Goal: Task Accomplishment & Management: Use online tool/utility

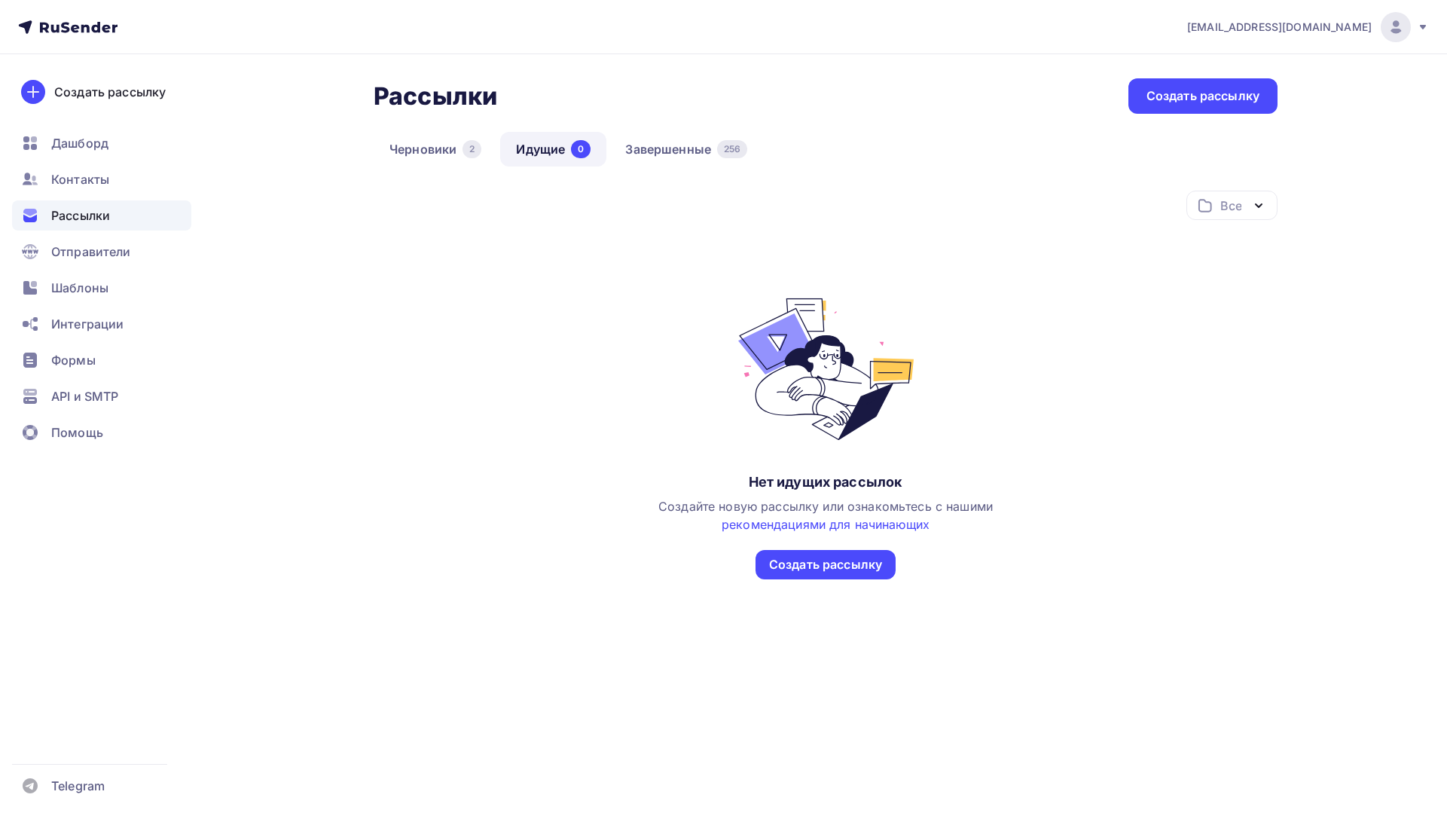
click at [686, 142] on link "Завершенные 256" at bounding box center [687, 149] width 154 height 35
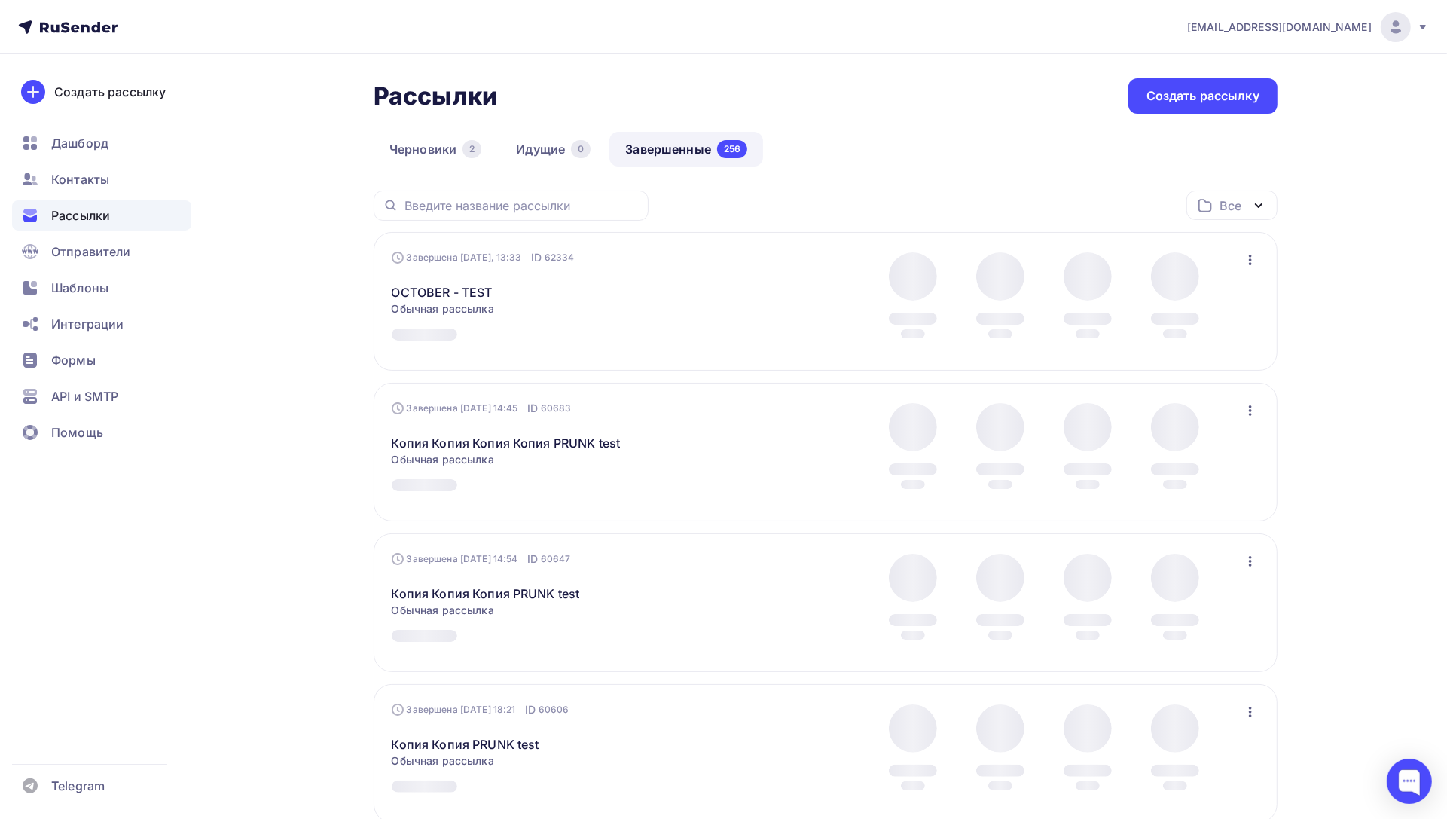
click at [1249, 263] on icon "button" at bounding box center [1250, 260] width 3 height 11
click at [1198, 359] on div "Копировать в новую" at bounding box center [1182, 360] width 154 height 18
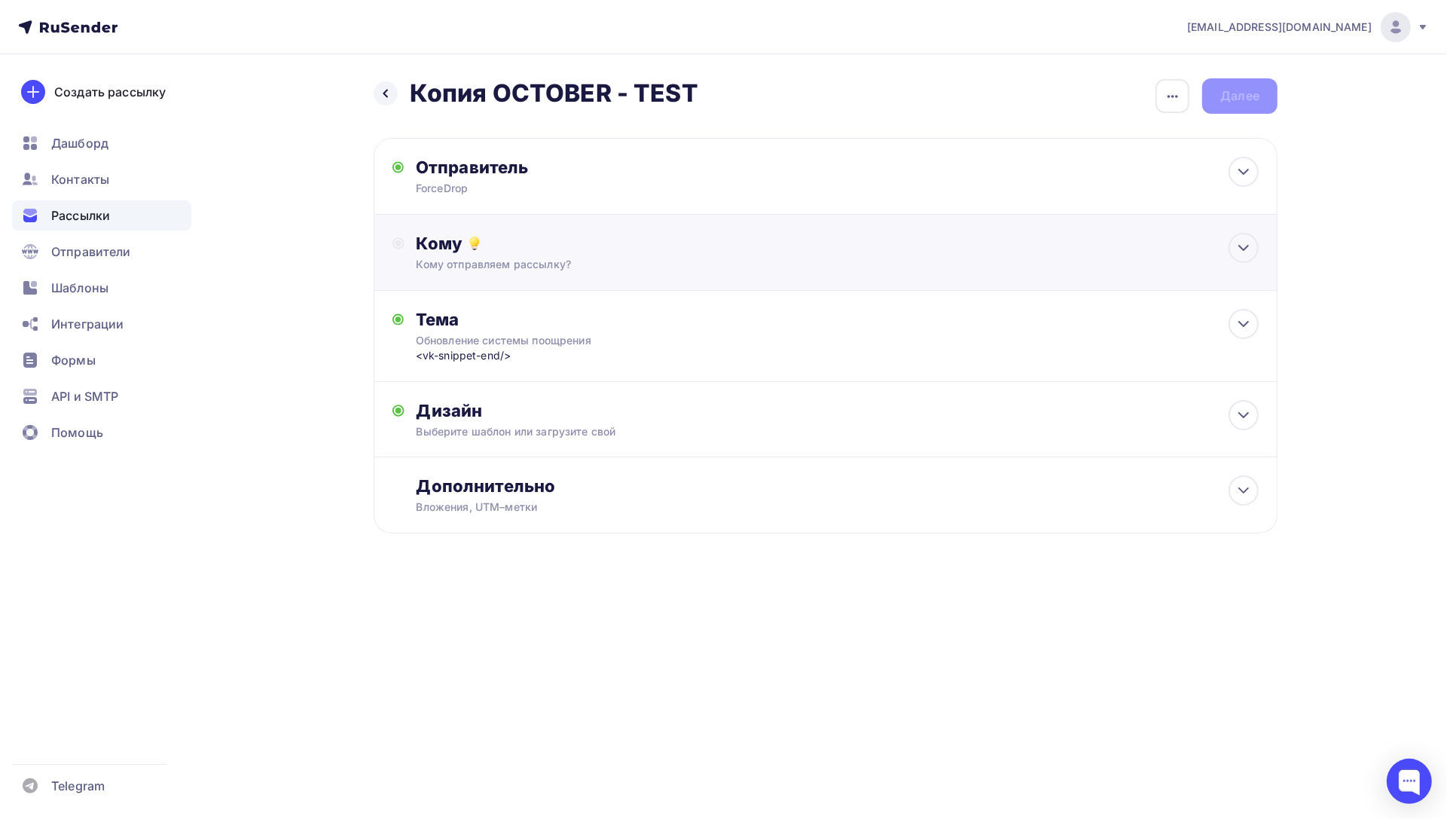
click at [598, 251] on div "Кому" at bounding box center [838, 243] width 842 height 21
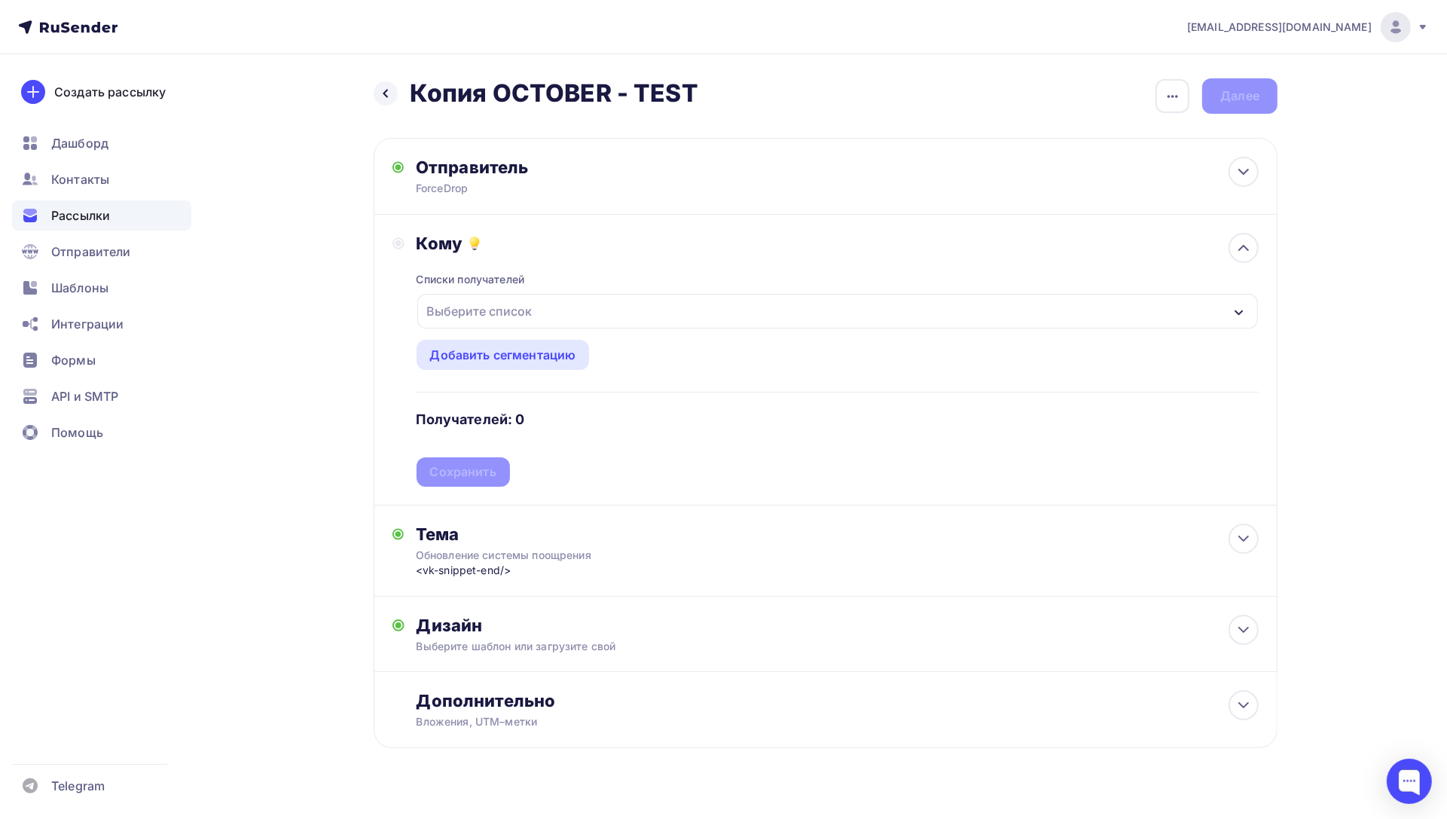
click at [548, 312] on div "Выберите список" at bounding box center [837, 311] width 841 height 35
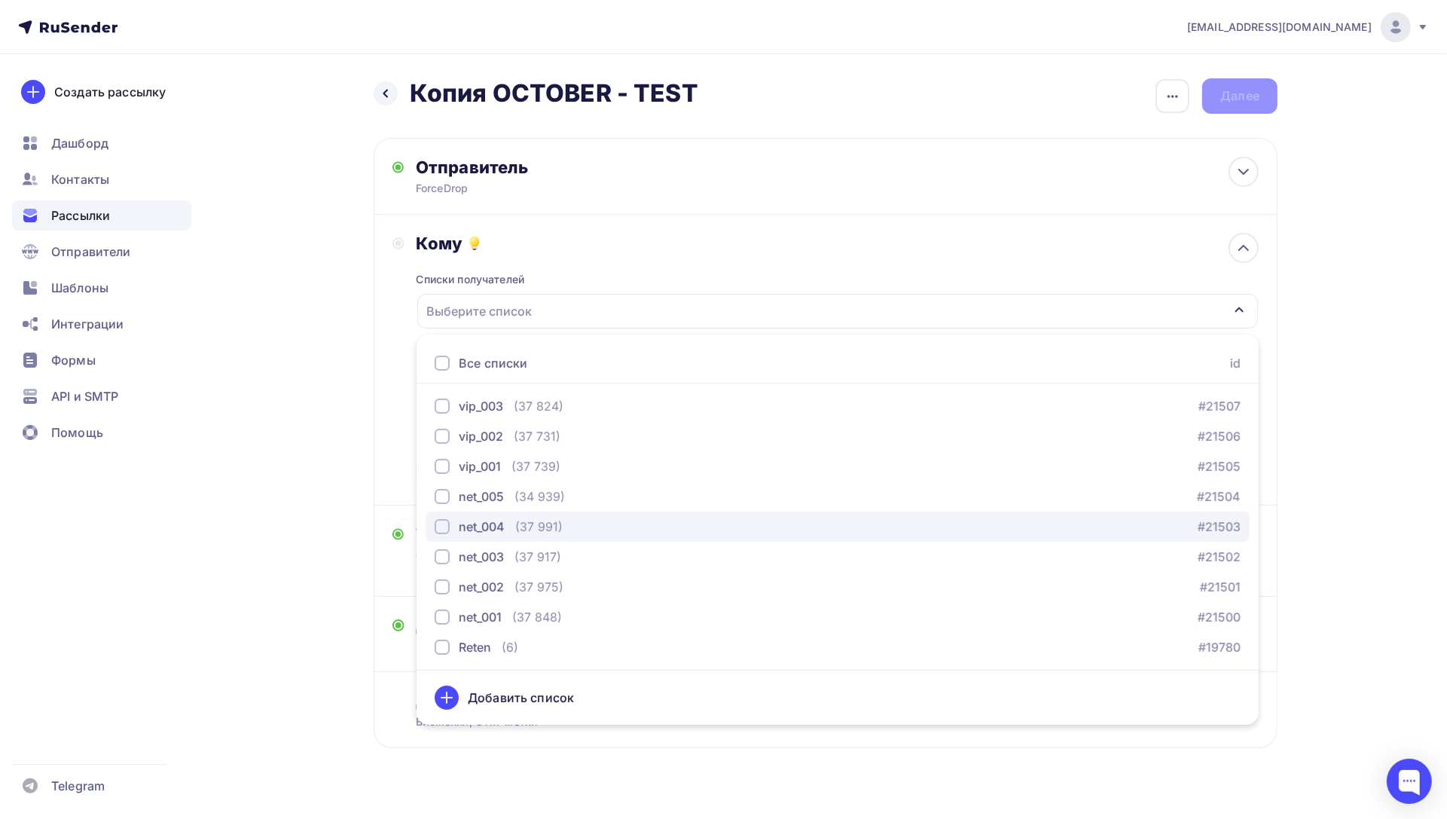
scroll to position [28, 0]
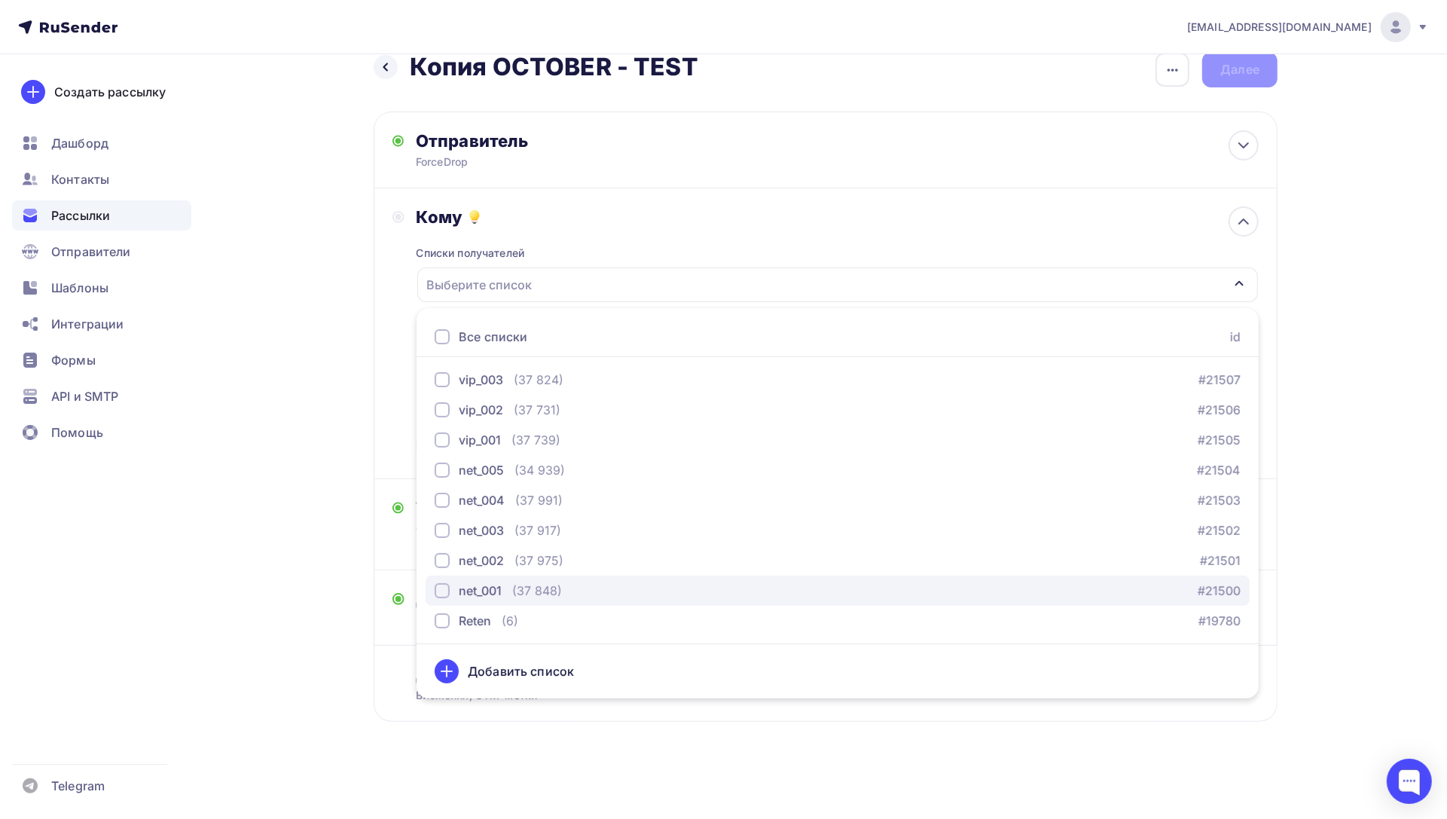
click at [447, 590] on div "button" at bounding box center [442, 590] width 15 height 15
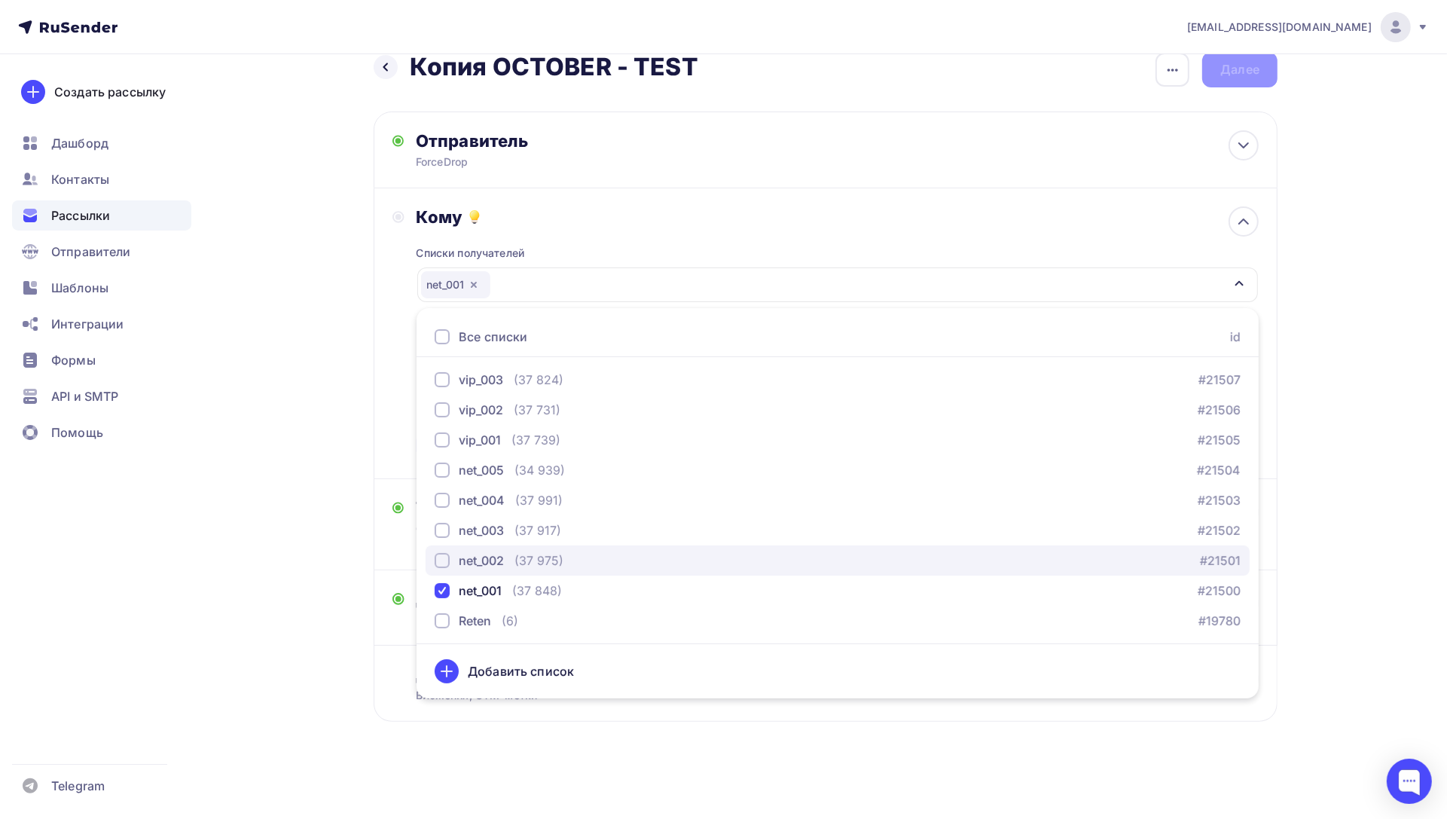
click at [442, 558] on div "button" at bounding box center [442, 560] width 15 height 15
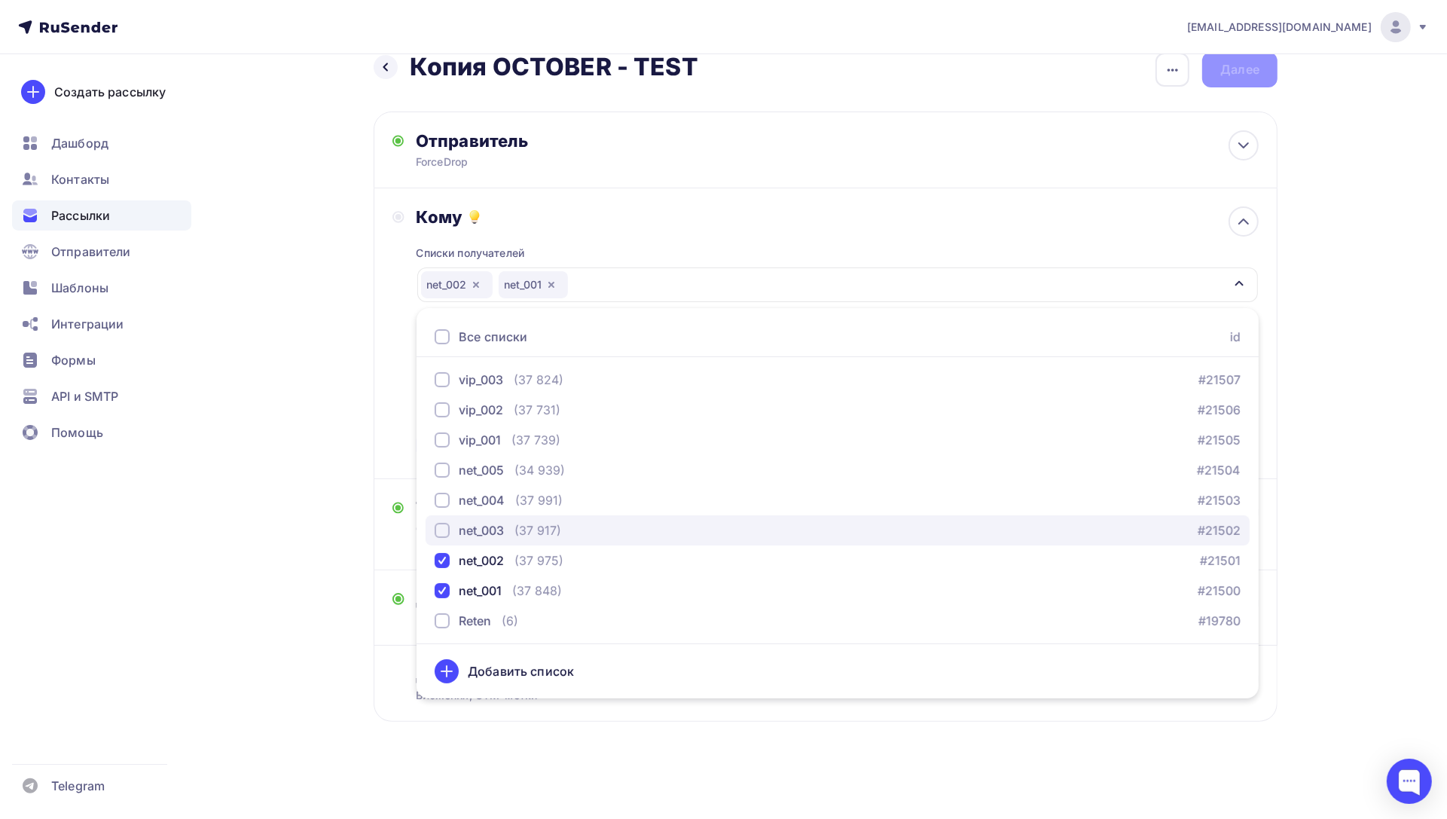
click at [442, 524] on div "button" at bounding box center [442, 530] width 15 height 15
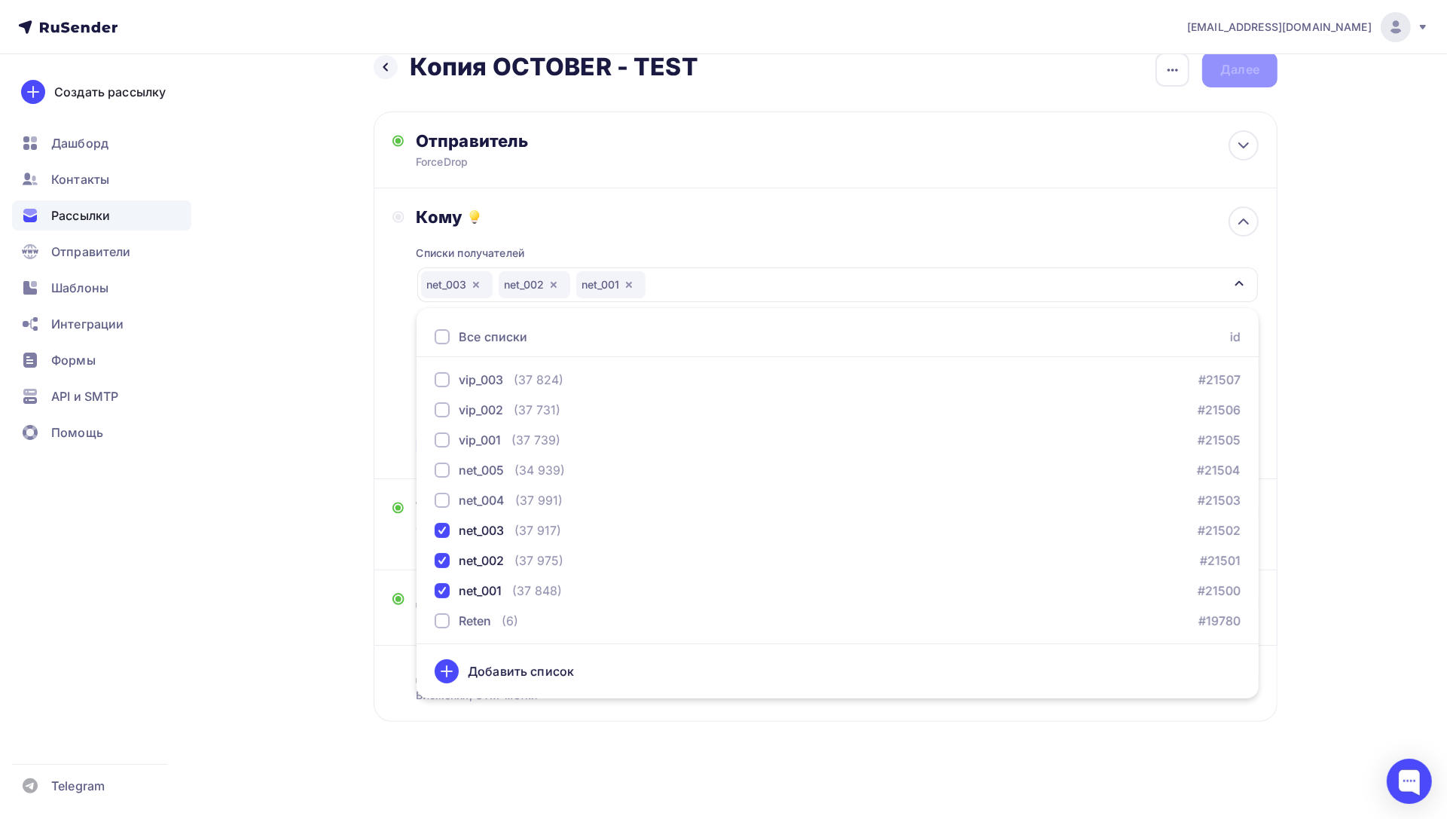
click at [1323, 381] on div "Назад Копия OCTOBER - TEST Копия OCTOBER - TEST Закончить позже Переименовать р…" at bounding box center [723, 423] width 1235 height 791
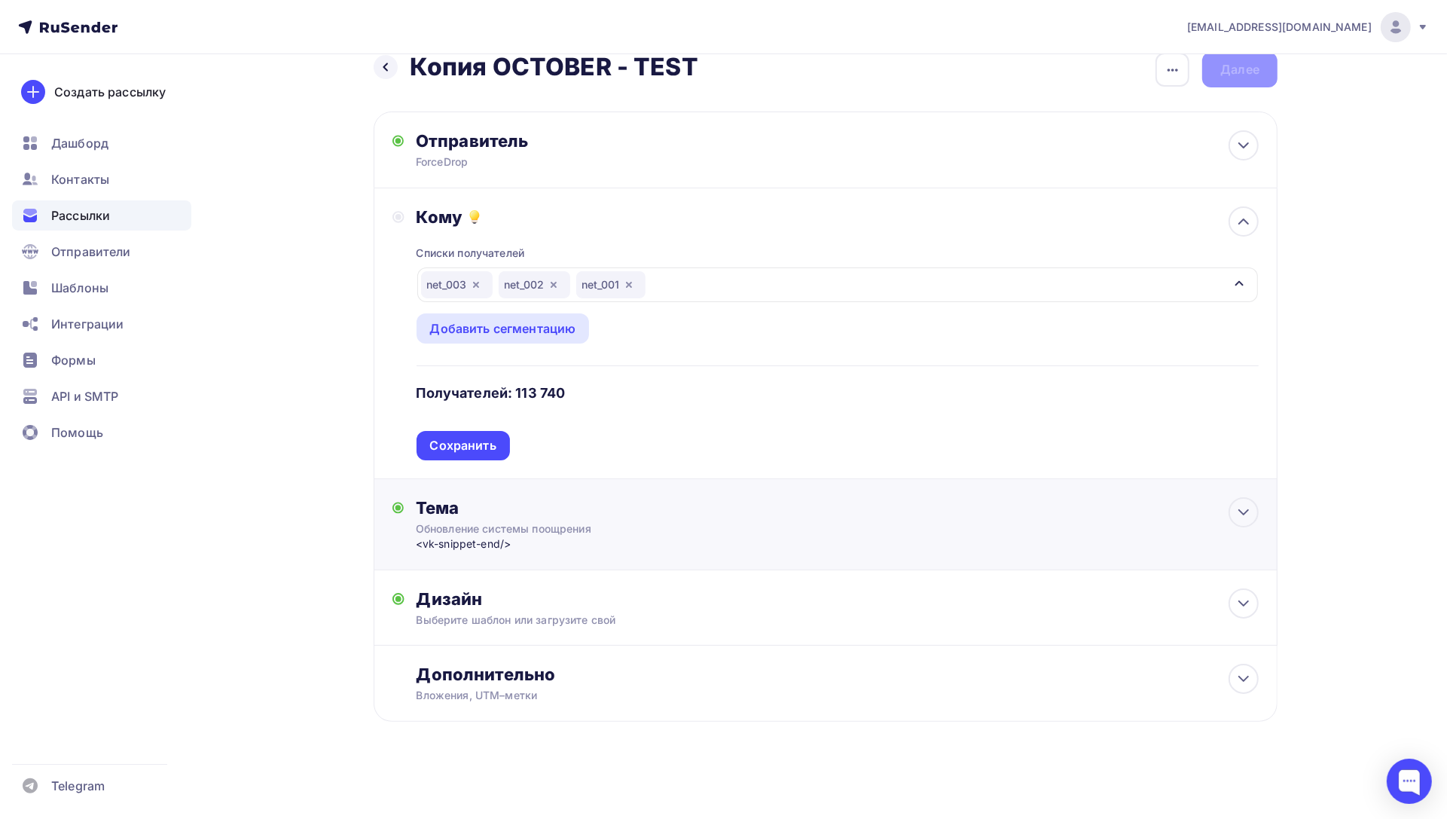
drag, startPoint x: 479, startPoint y: 442, endPoint x: 524, endPoint y: 419, distance: 49.9
click at [479, 442] on div "Сохранить" at bounding box center [463, 445] width 66 height 17
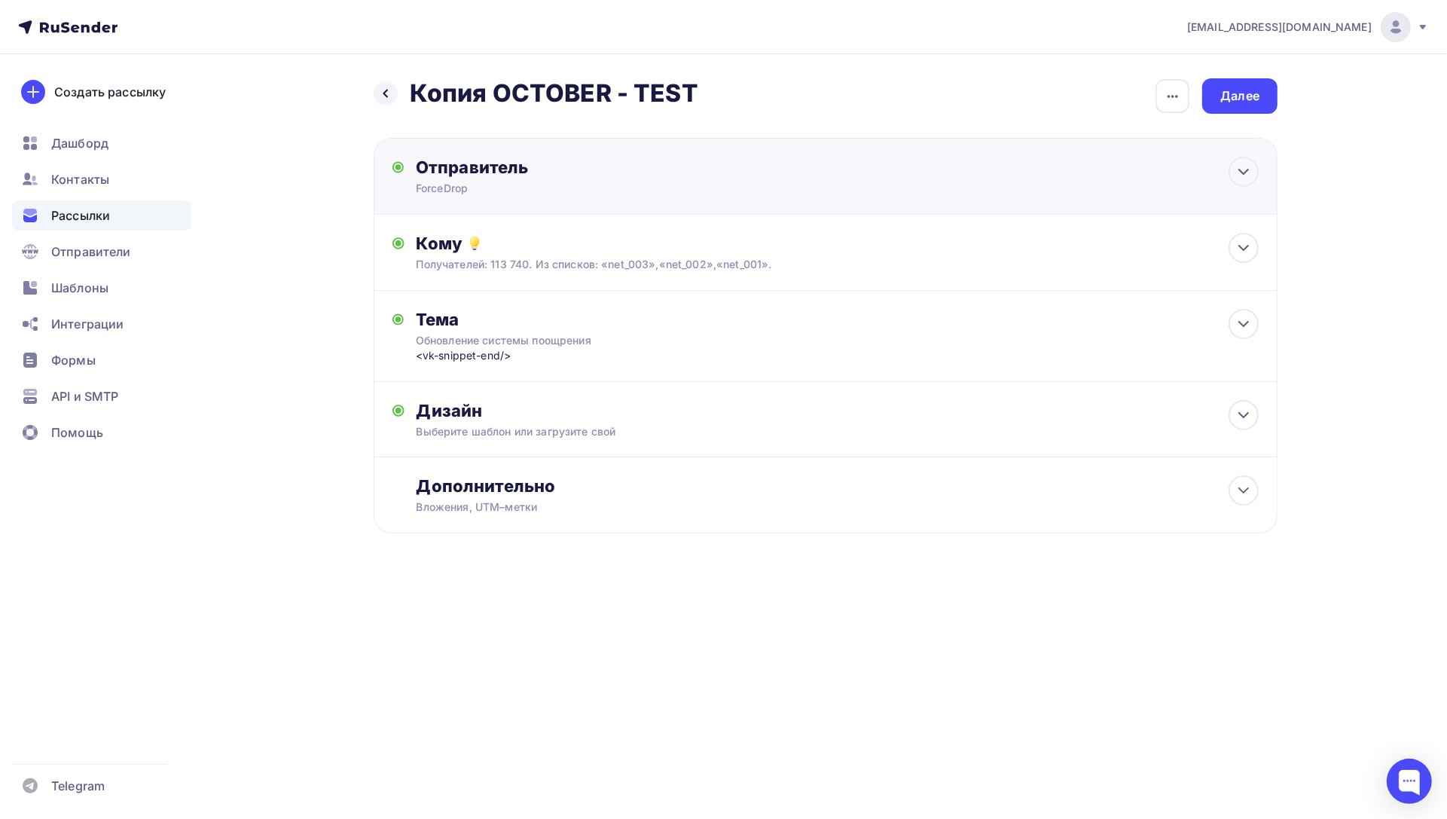
scroll to position [0, 0]
click at [838, 277] on div "Кому Получателей: 113 740. Из списков: «net_003»,«net_002»,«net_001». Списки по…" at bounding box center [826, 253] width 904 height 76
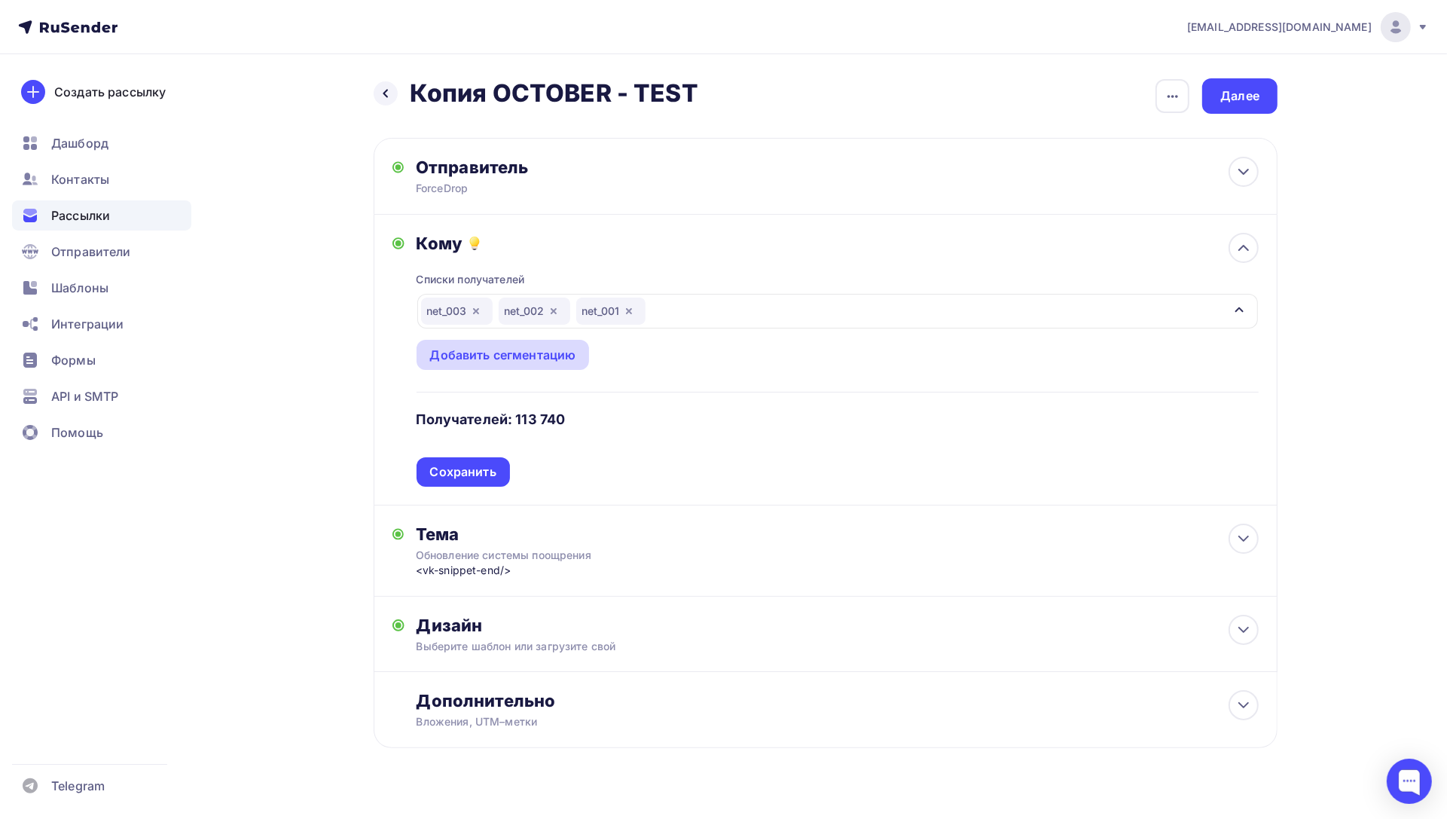
click at [476, 359] on div "Добавить сегментацию" at bounding box center [503, 355] width 146 height 18
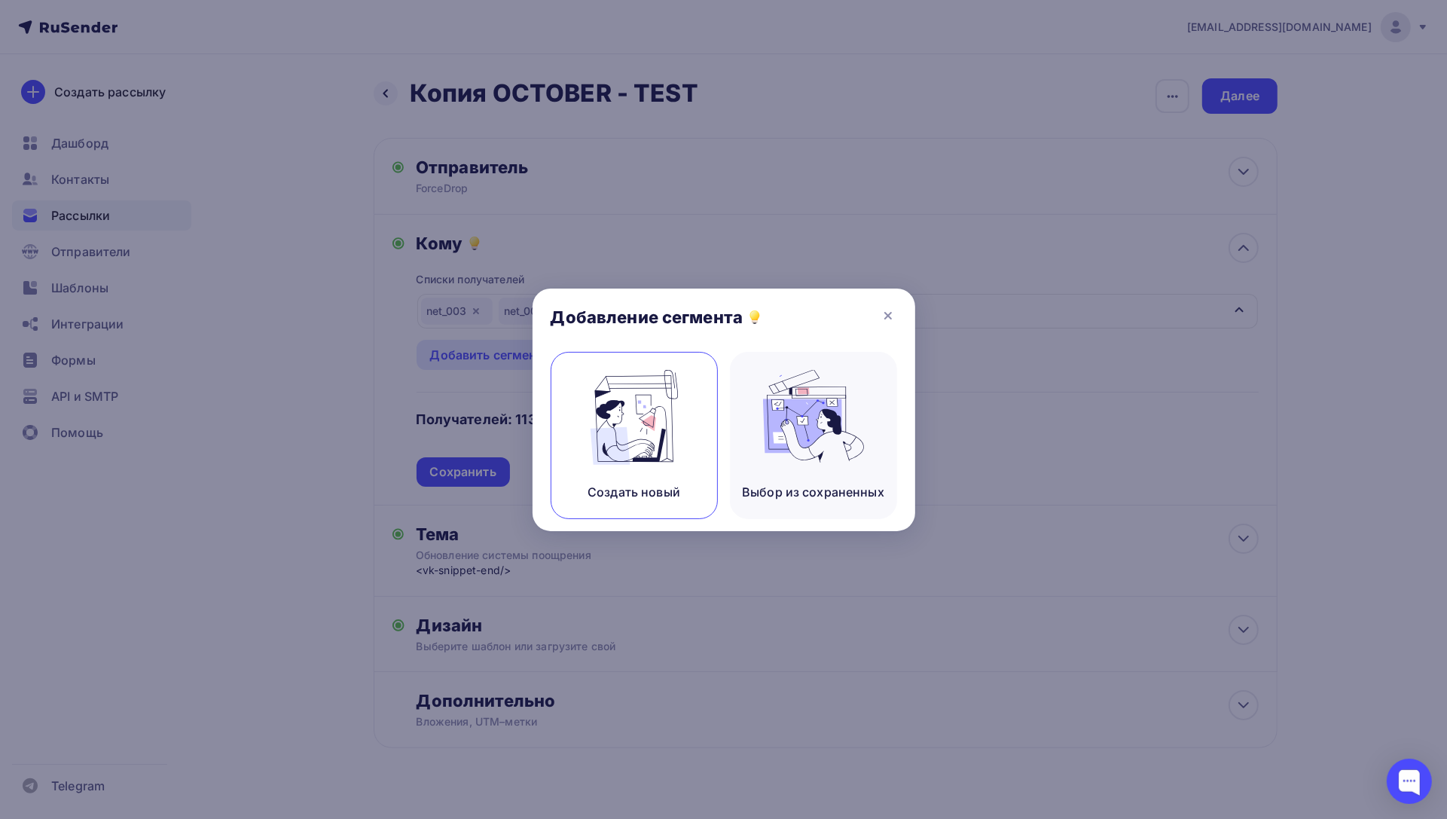
click at [686, 417] on div "Создать новый" at bounding box center [634, 435] width 167 height 167
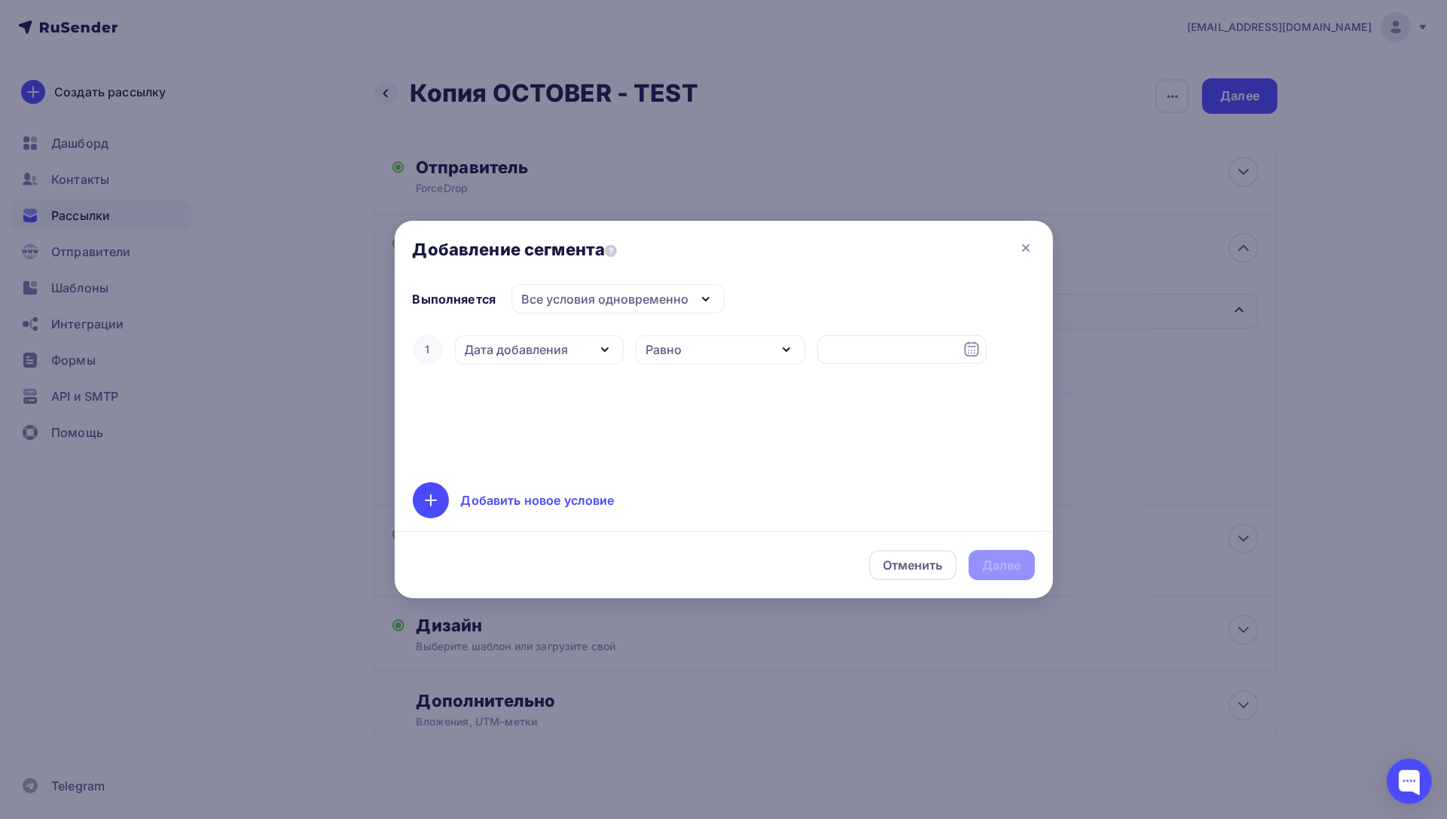
click at [590, 356] on div "Дата добавления" at bounding box center [540, 349] width 170 height 29
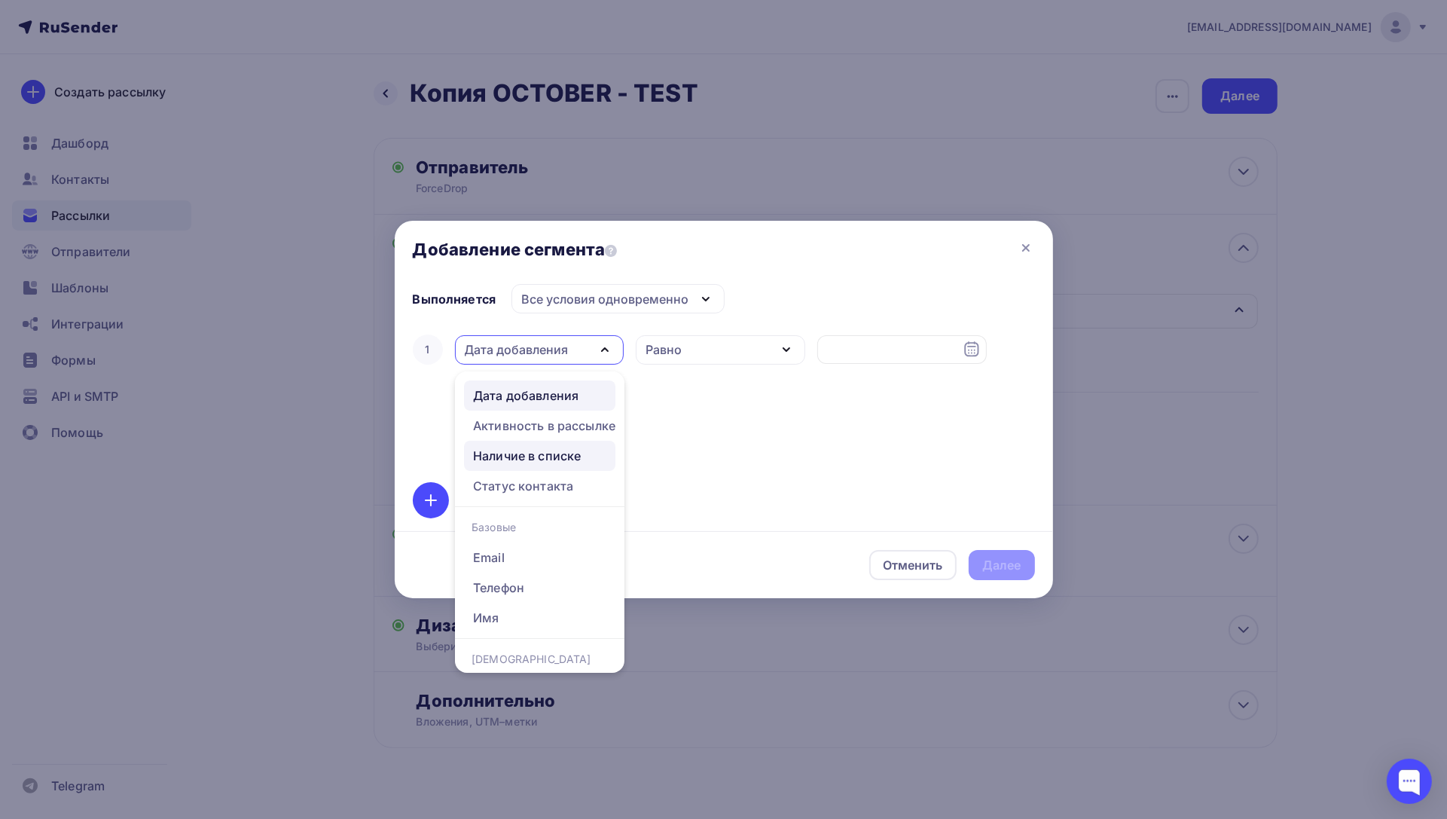
scroll to position [41, 0]
click at [1038, 248] on div "Добавление сегмента" at bounding box center [724, 252] width 659 height 63
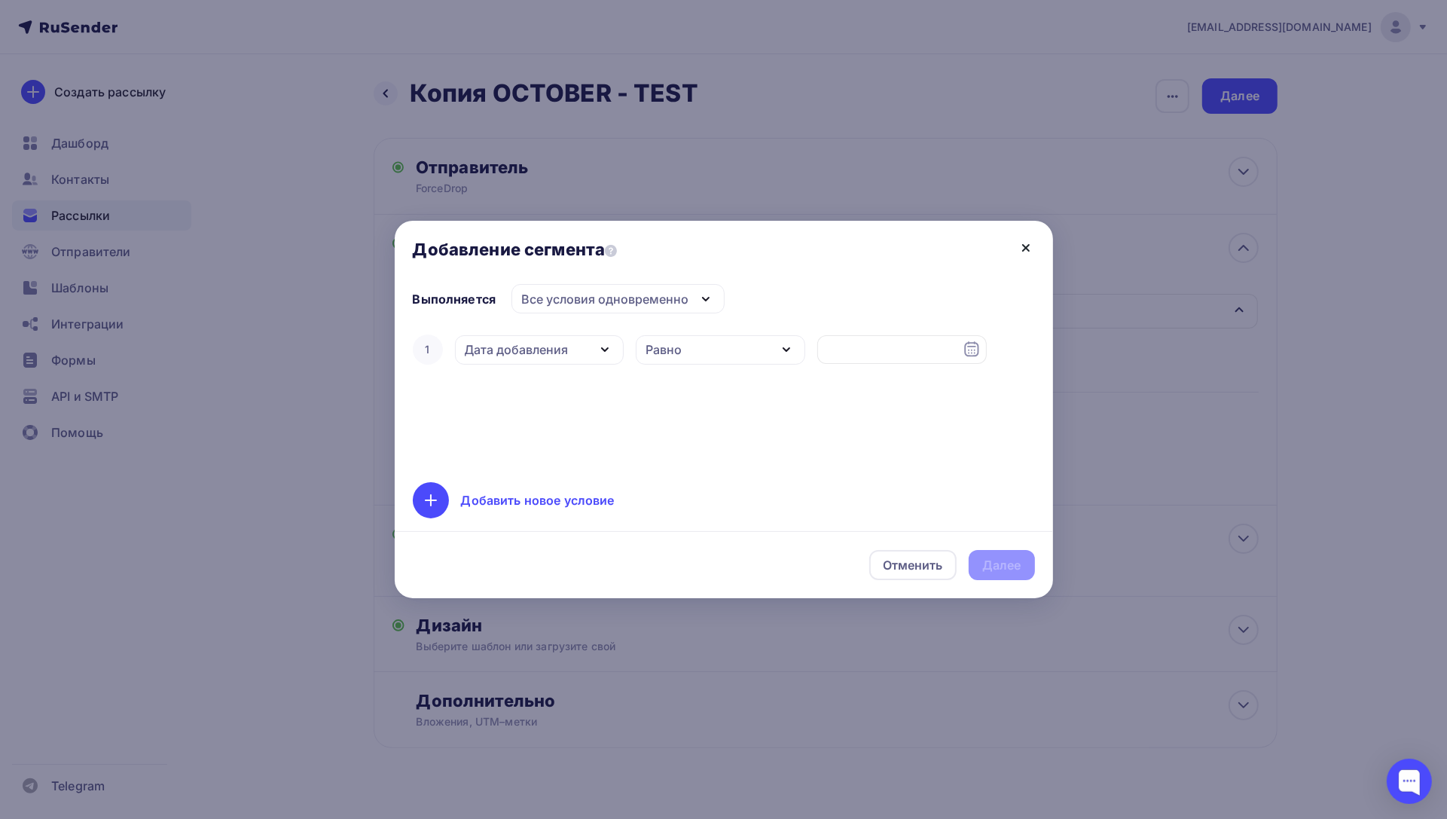
click at [1035, 248] on icon at bounding box center [1026, 248] width 18 height 18
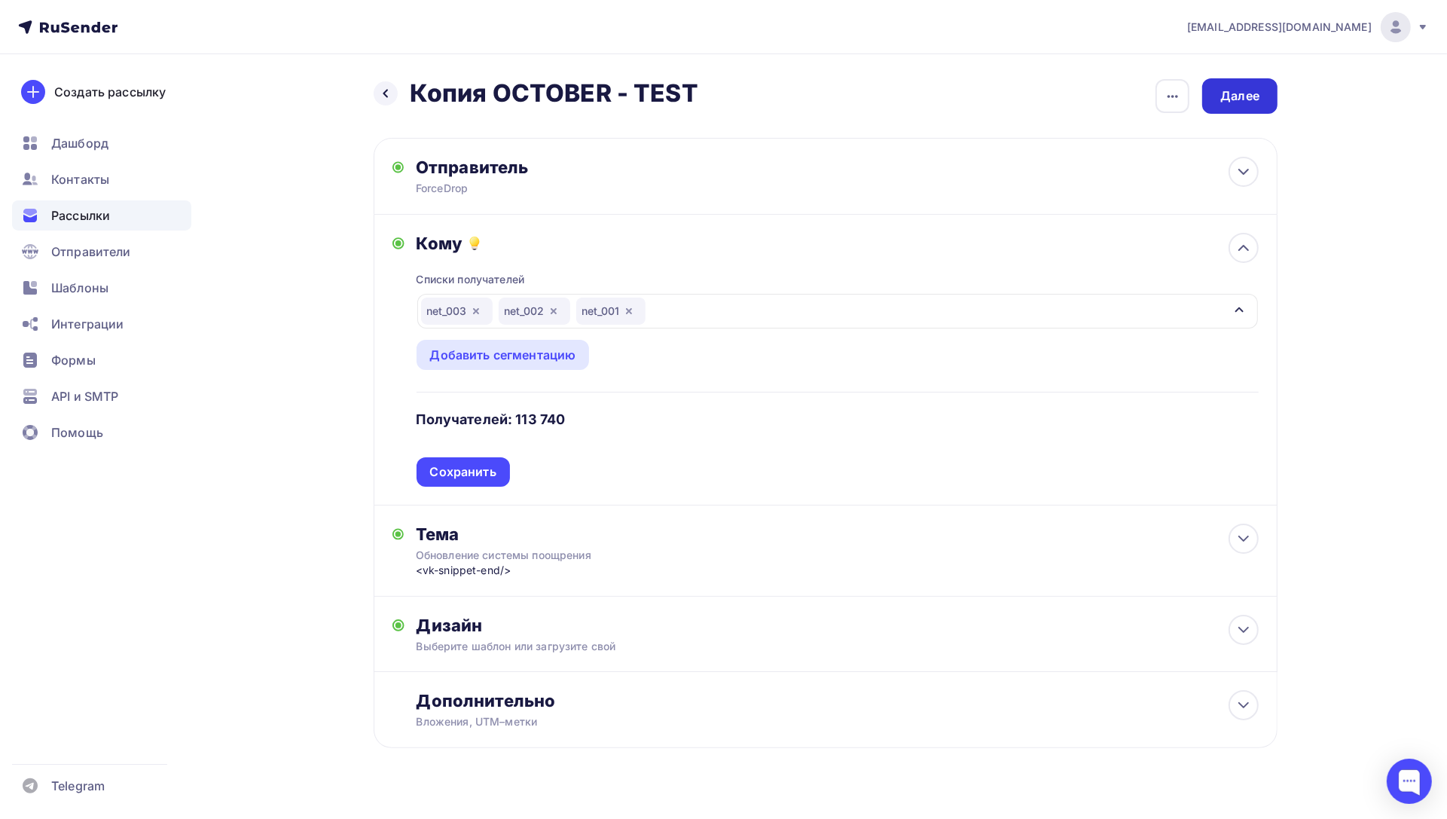
click at [1255, 93] on div "Далее" at bounding box center [1240, 95] width 39 height 17
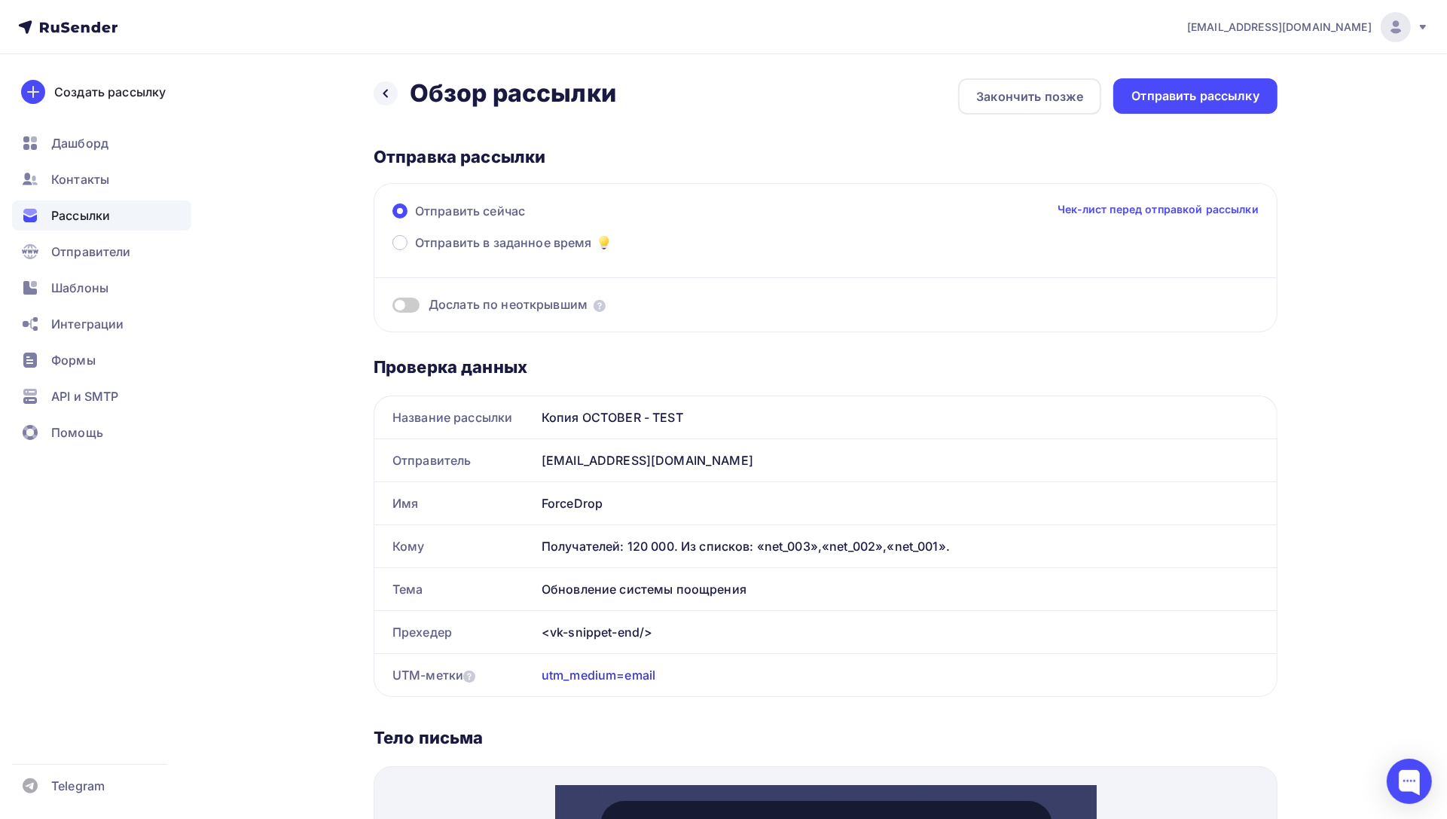
click at [1255, 93] on div "Отправить рассылку" at bounding box center [1196, 95] width 128 height 17
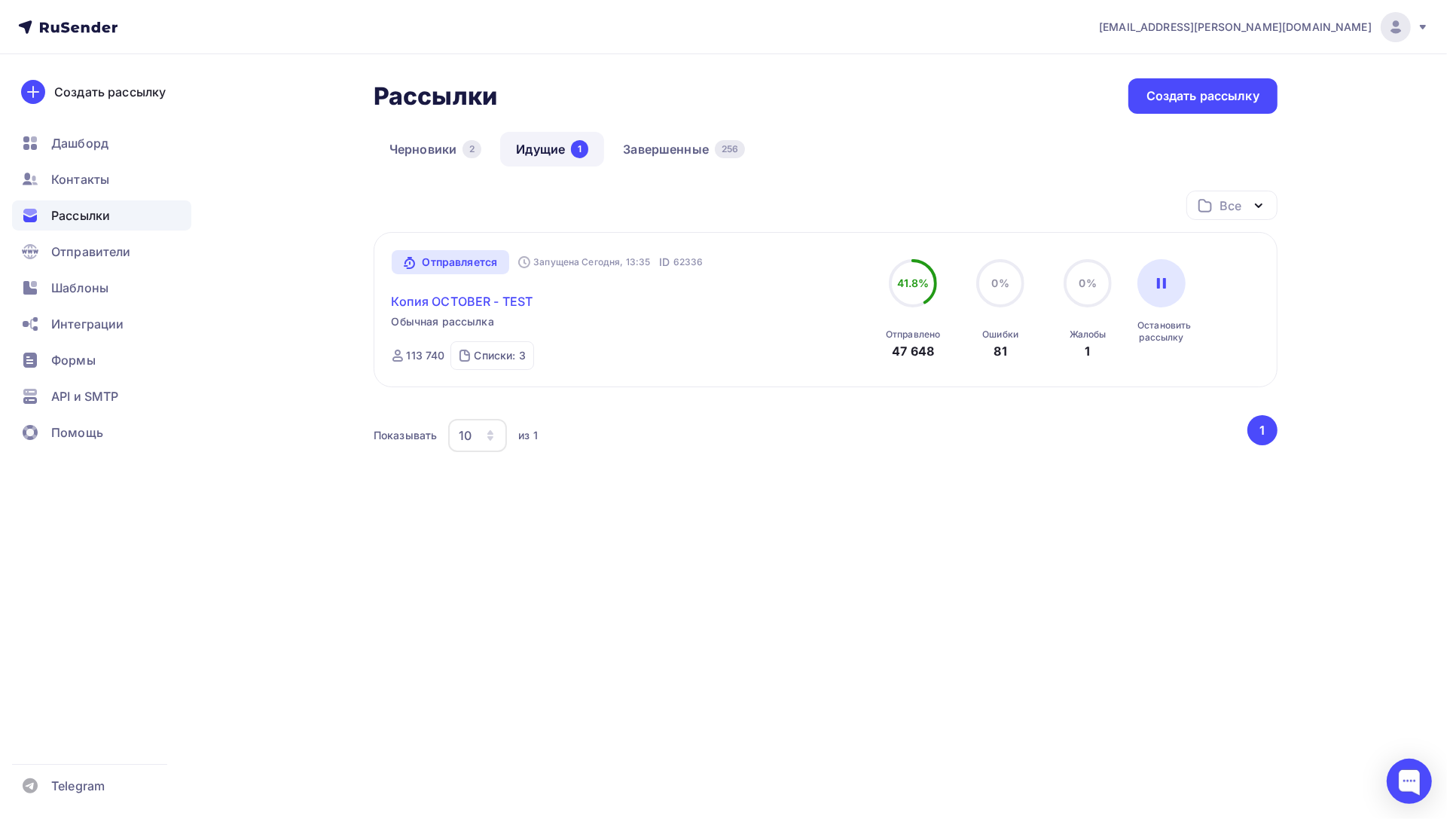
click at [506, 298] on link "Копия OCTOBER - TEST" at bounding box center [463, 301] width 142 height 18
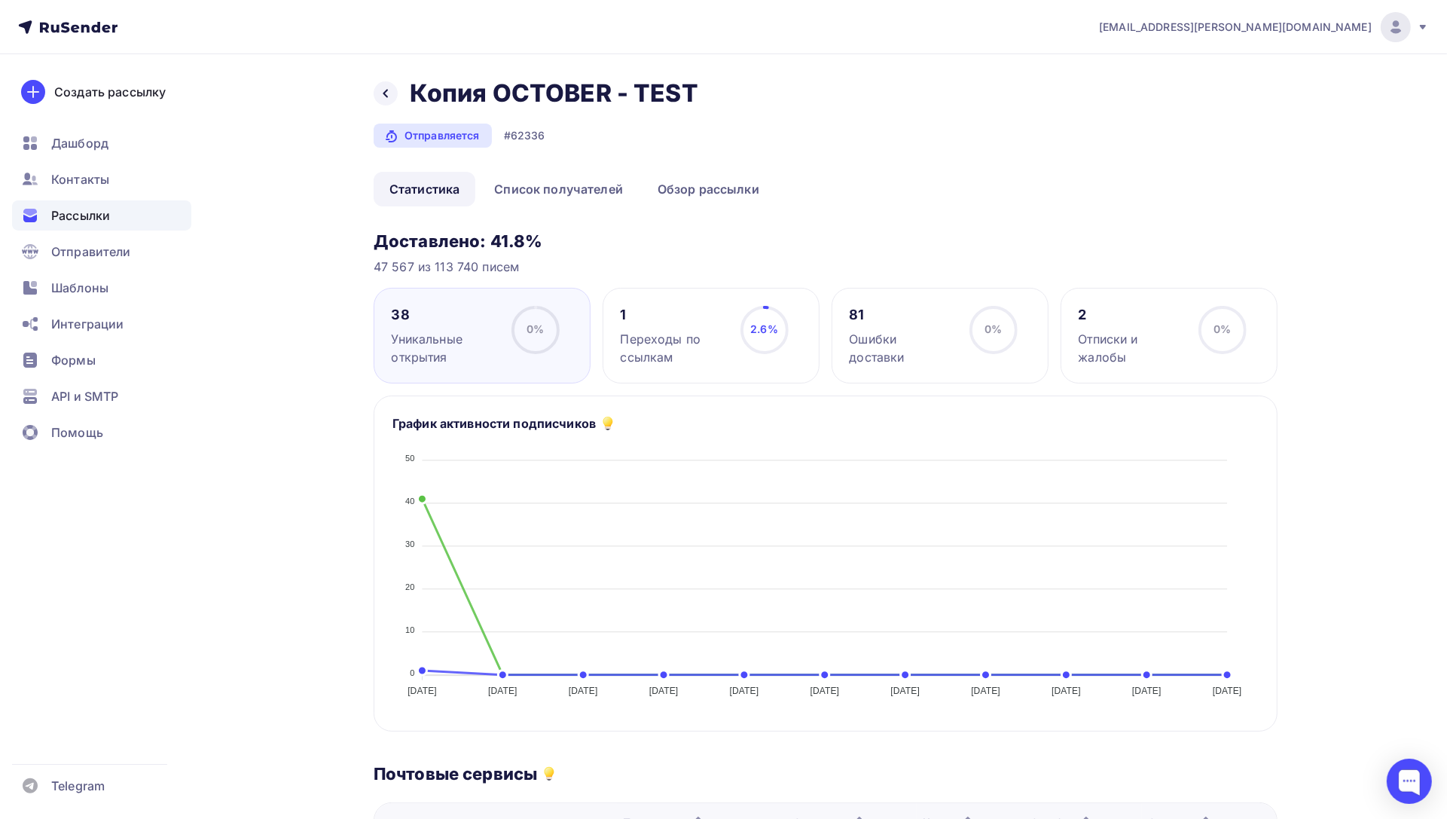
click at [1139, 319] on div "2" at bounding box center [1132, 315] width 106 height 18
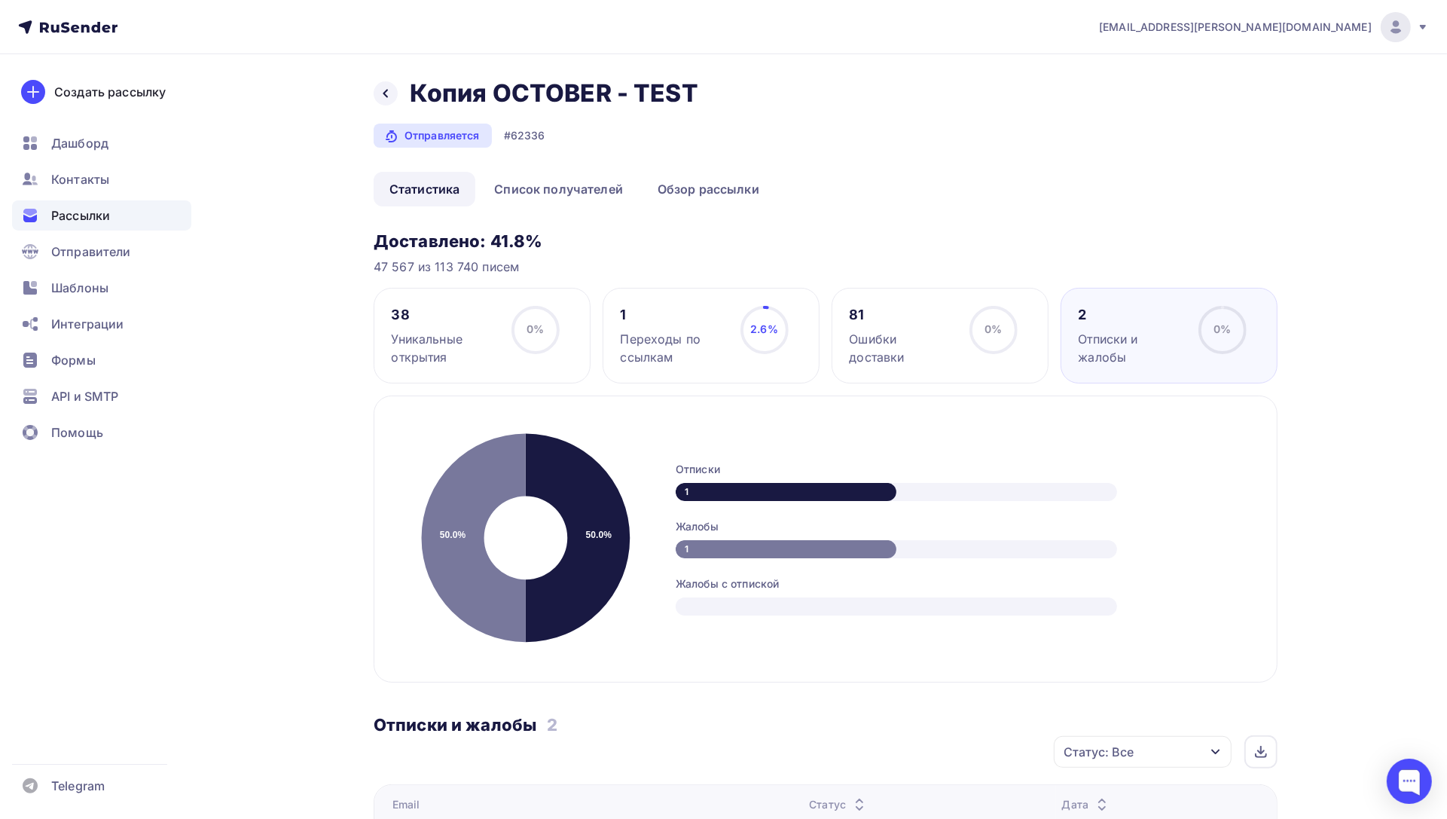
click at [715, 322] on div "1" at bounding box center [674, 315] width 106 height 18
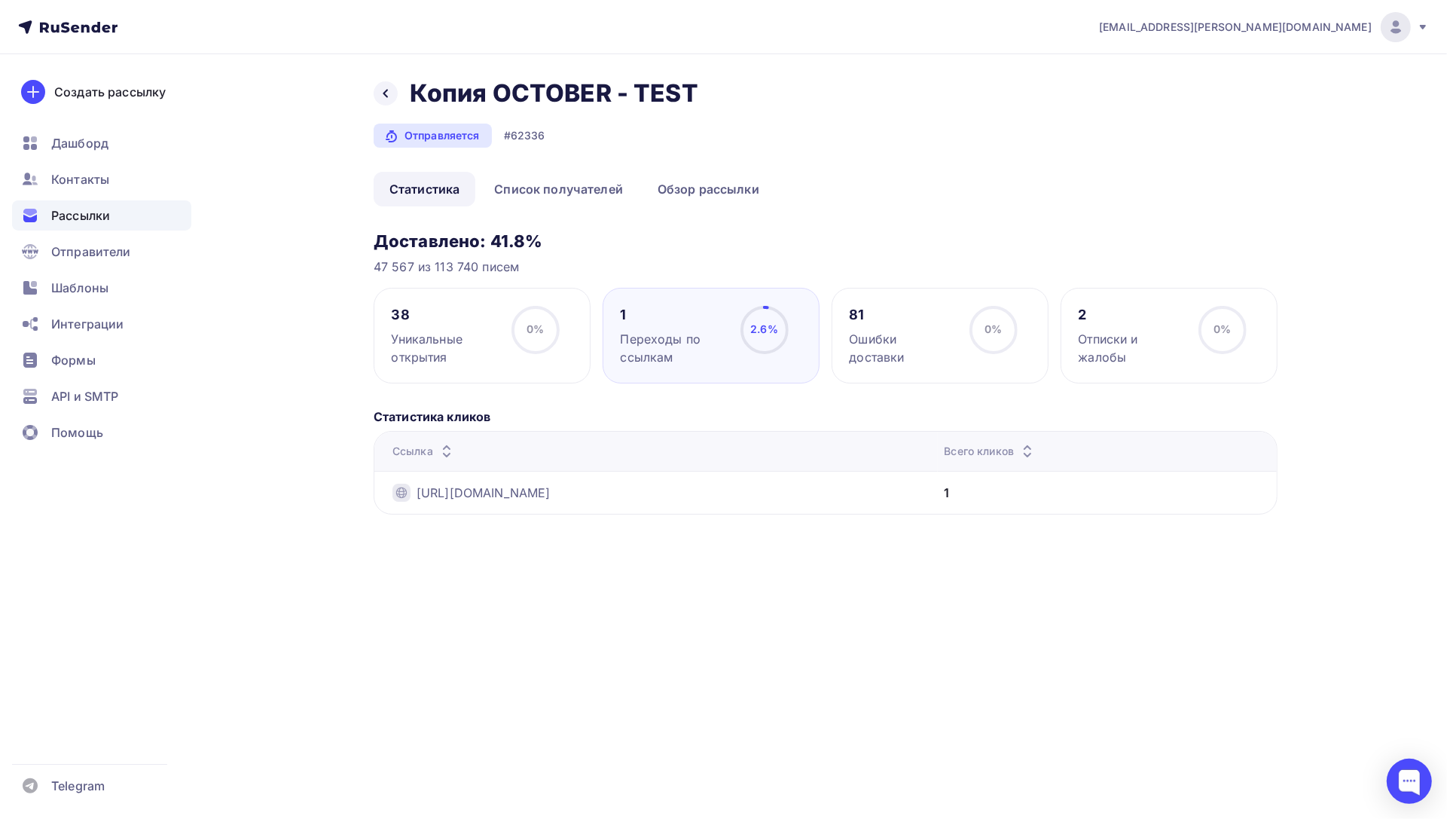
click at [934, 330] on div "Ошибки доставки" at bounding box center [903, 348] width 106 height 36
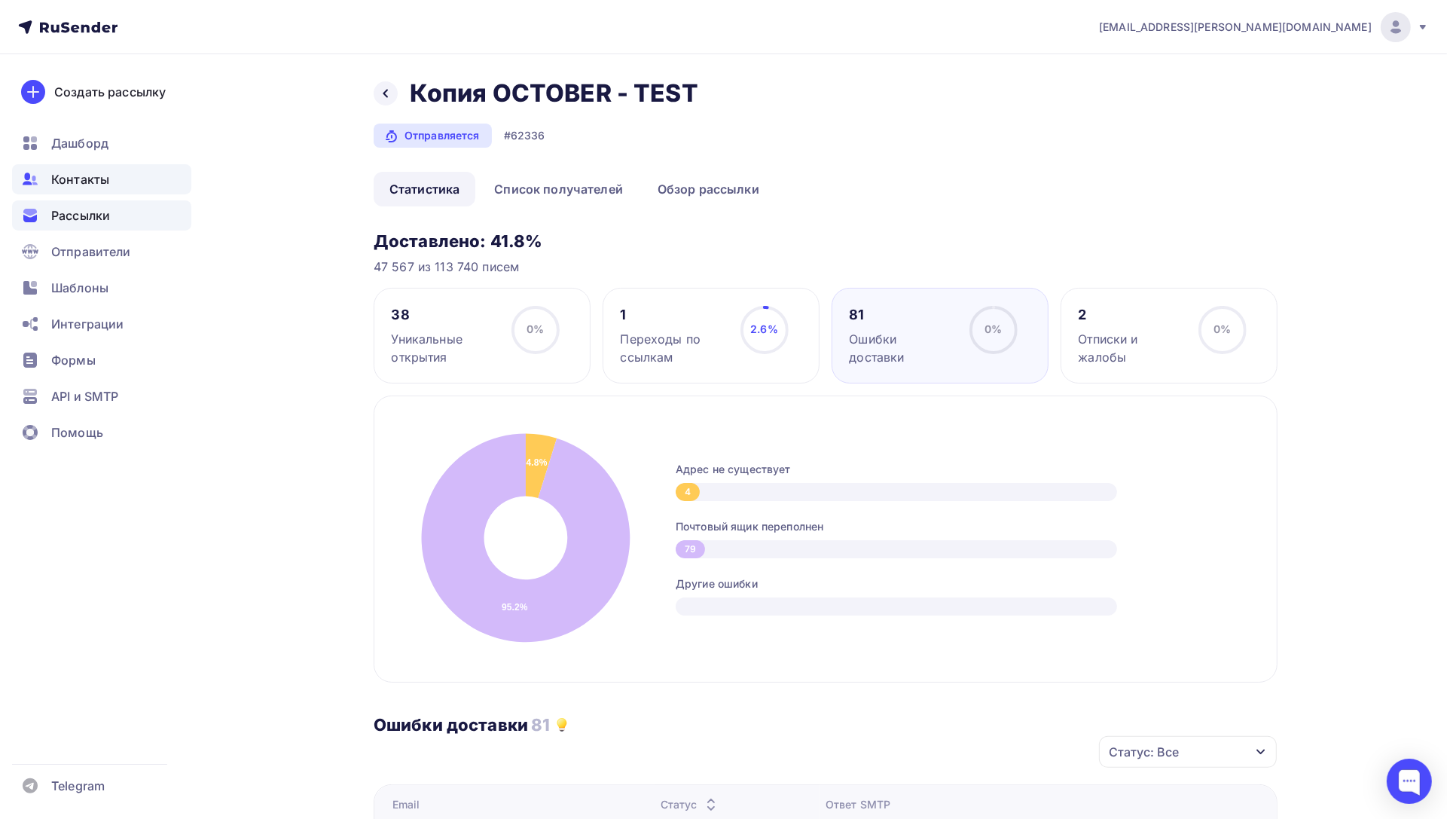
click at [97, 183] on span "Контакты" at bounding box center [80, 179] width 58 height 18
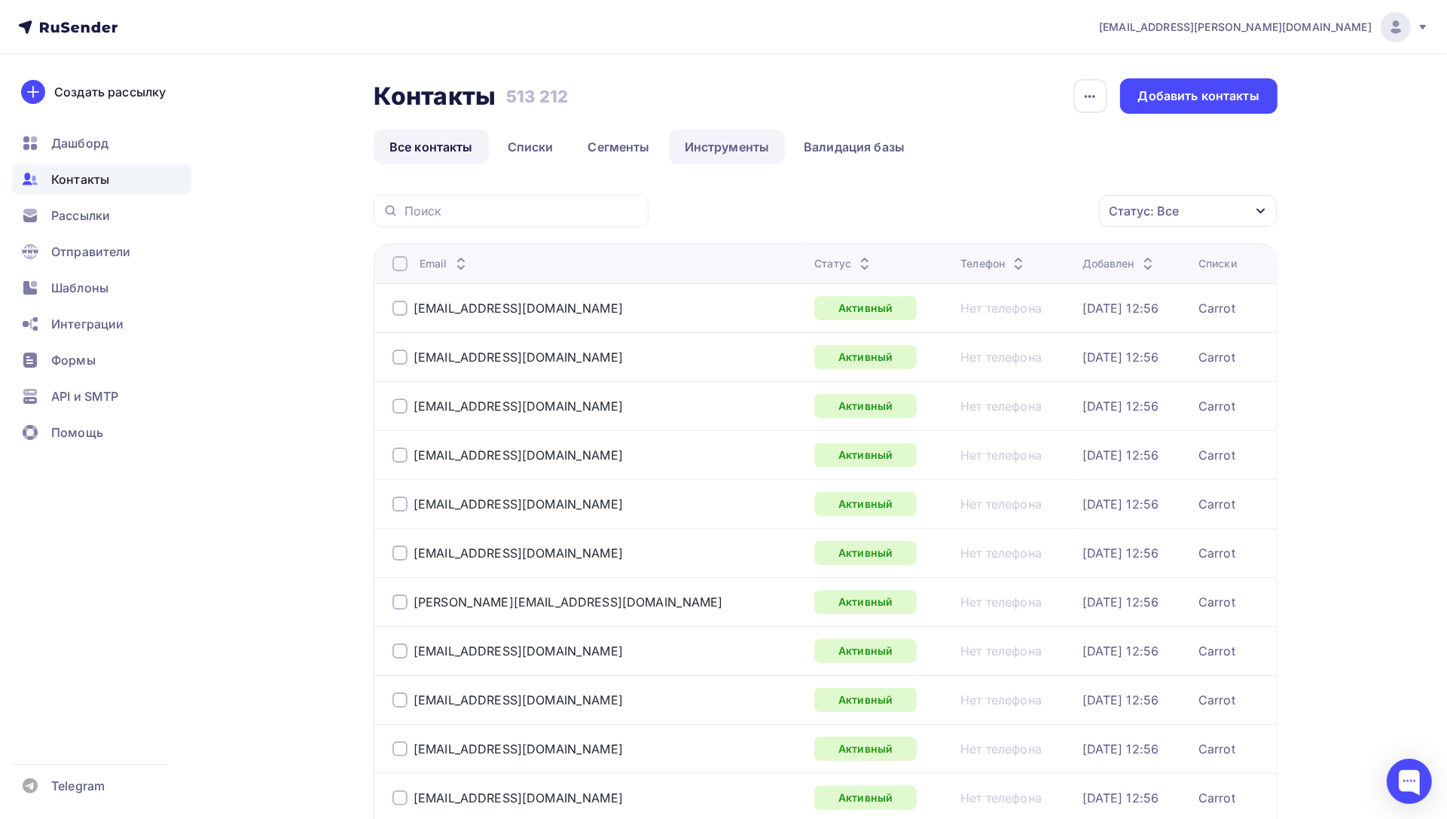
click at [708, 147] on link "Инструменты" at bounding box center [727, 147] width 117 height 35
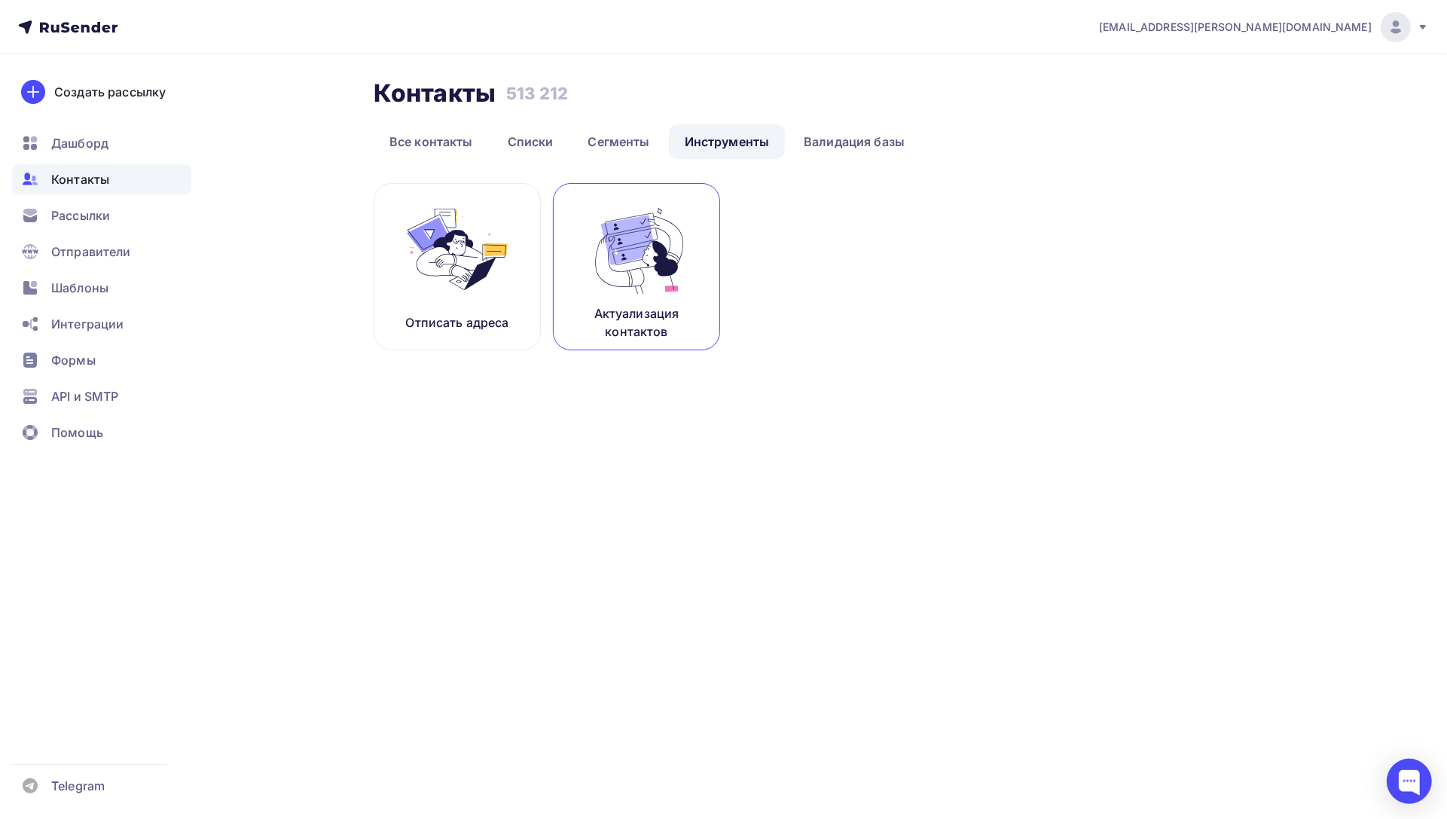
click at [659, 279] on img at bounding box center [636, 249] width 101 height 95
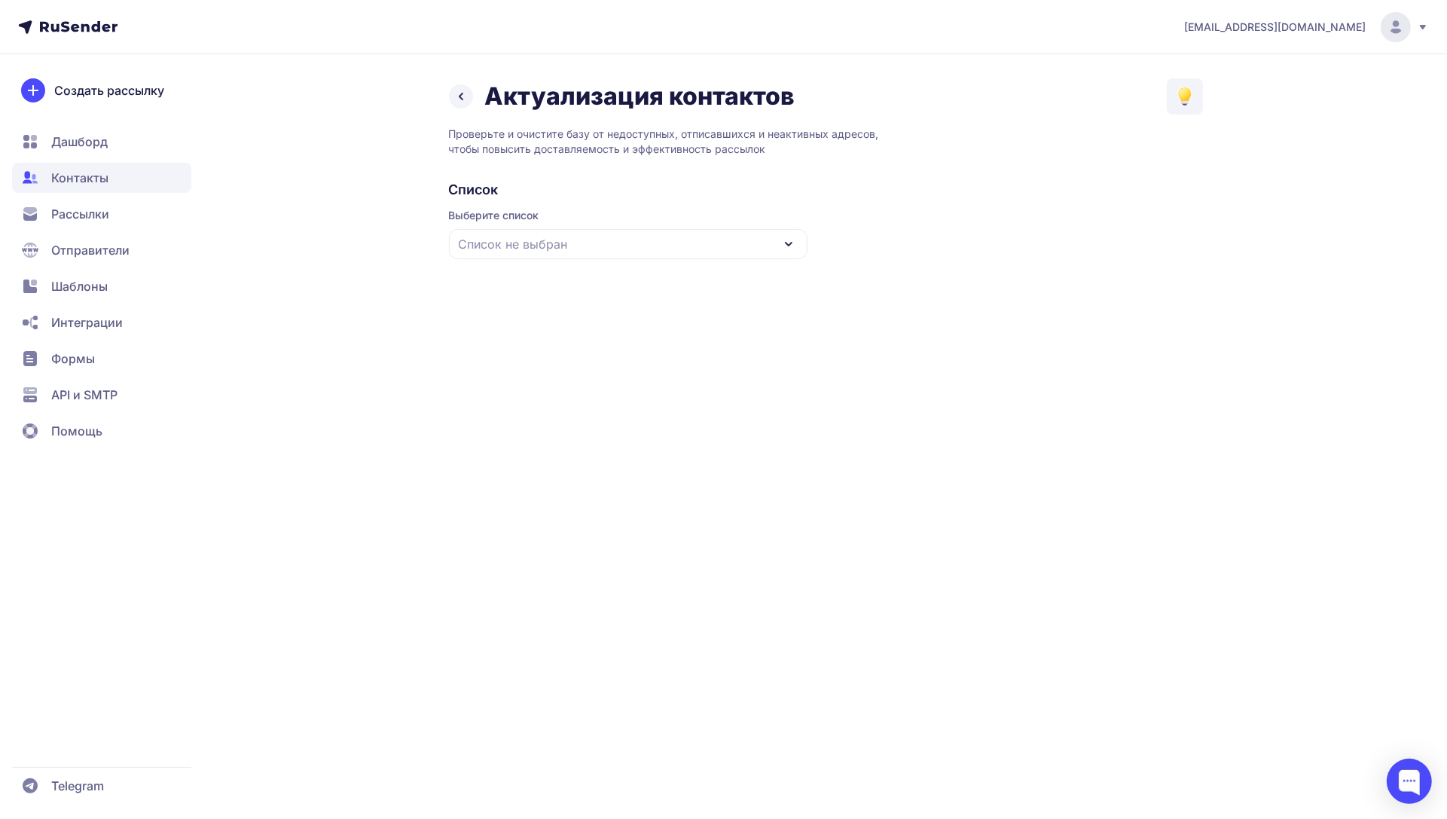
click at [536, 234] on div "Список не выбран" at bounding box center [628, 244] width 359 height 30
click at [555, 285] on div "Все контакты" at bounding box center [628, 289] width 341 height 36
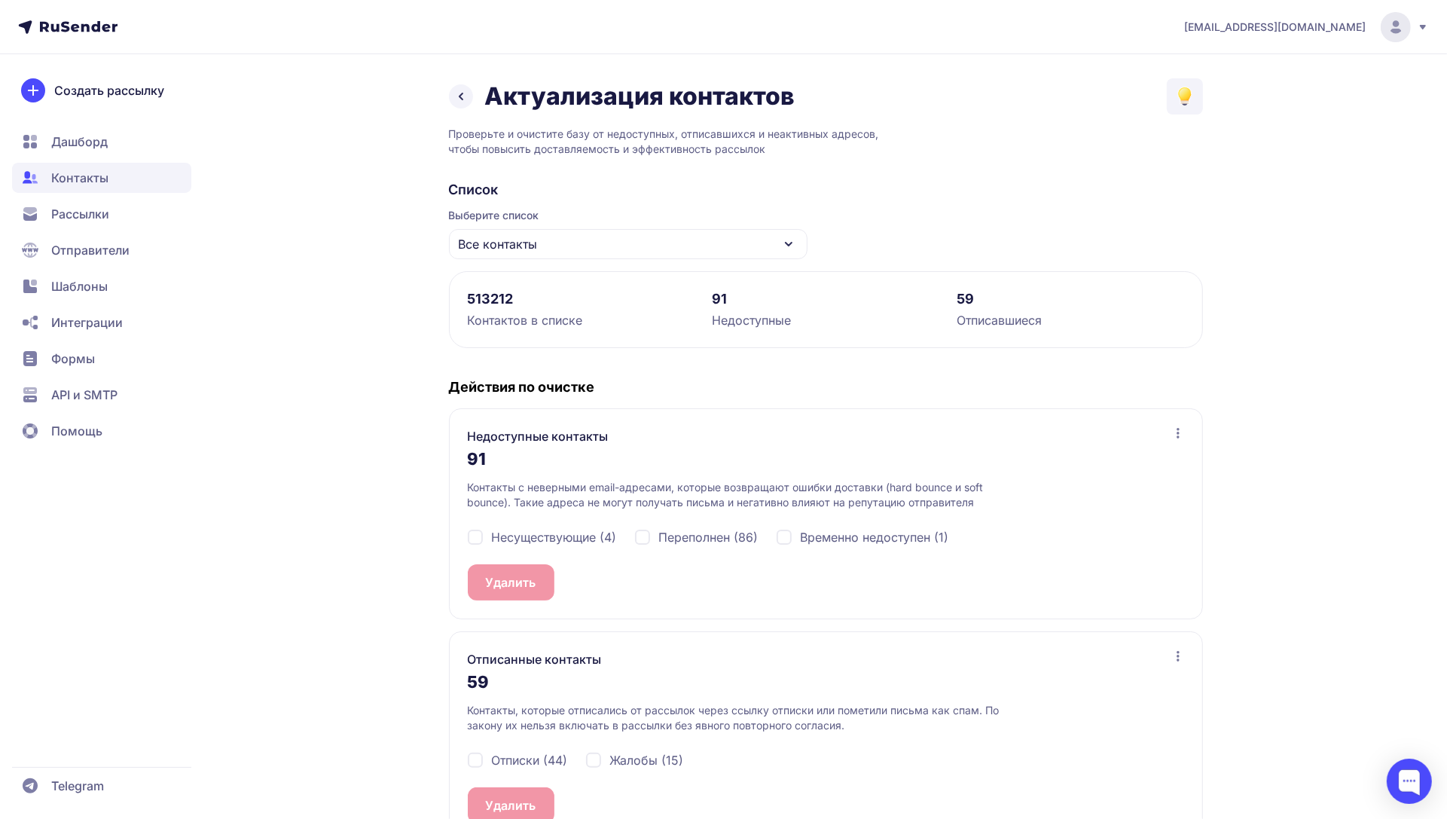
scroll to position [42, 0]
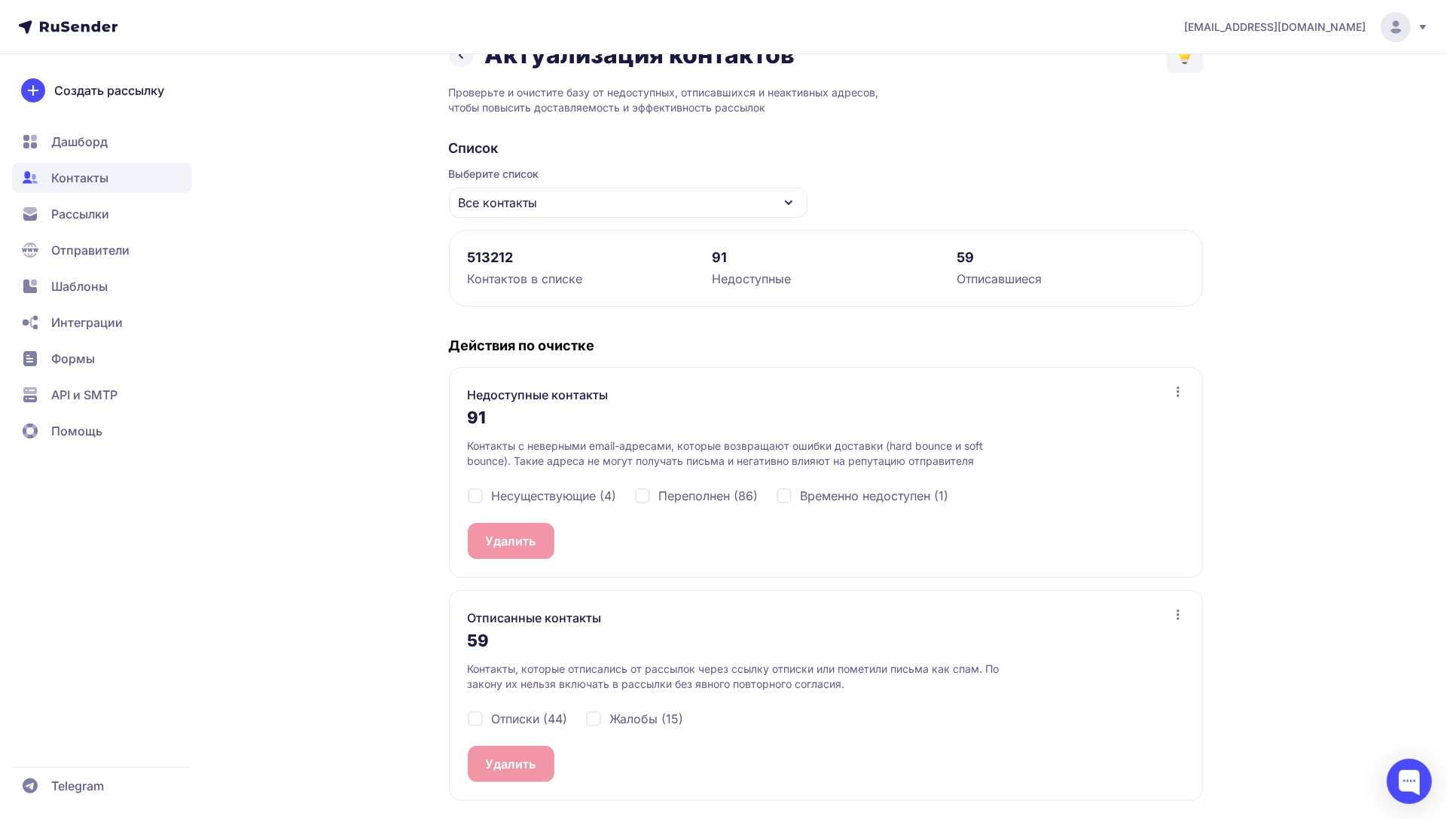
click at [701, 498] on span "Переполнен (86)" at bounding box center [708, 496] width 99 height 18
checkbox input "true"
click at [554, 491] on span "Несуществующие (4)" at bounding box center [554, 496] width 125 height 18
checkbox input "true"
click at [905, 497] on span "Временно недоступен (1)" at bounding box center [875, 496] width 148 height 18
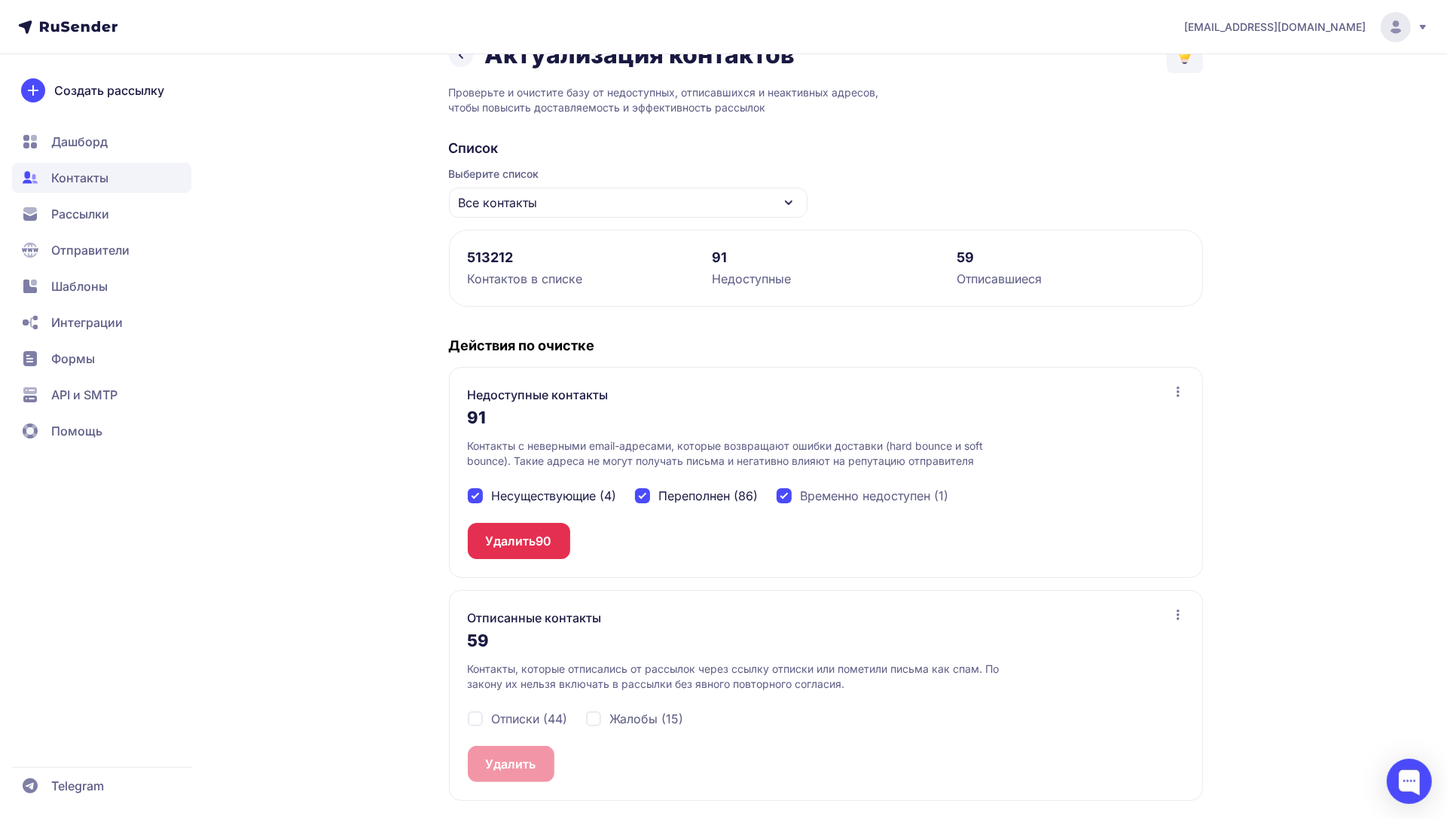
checkbox input "true"
click at [511, 544] on button "Удалить 91" at bounding box center [517, 541] width 99 height 36
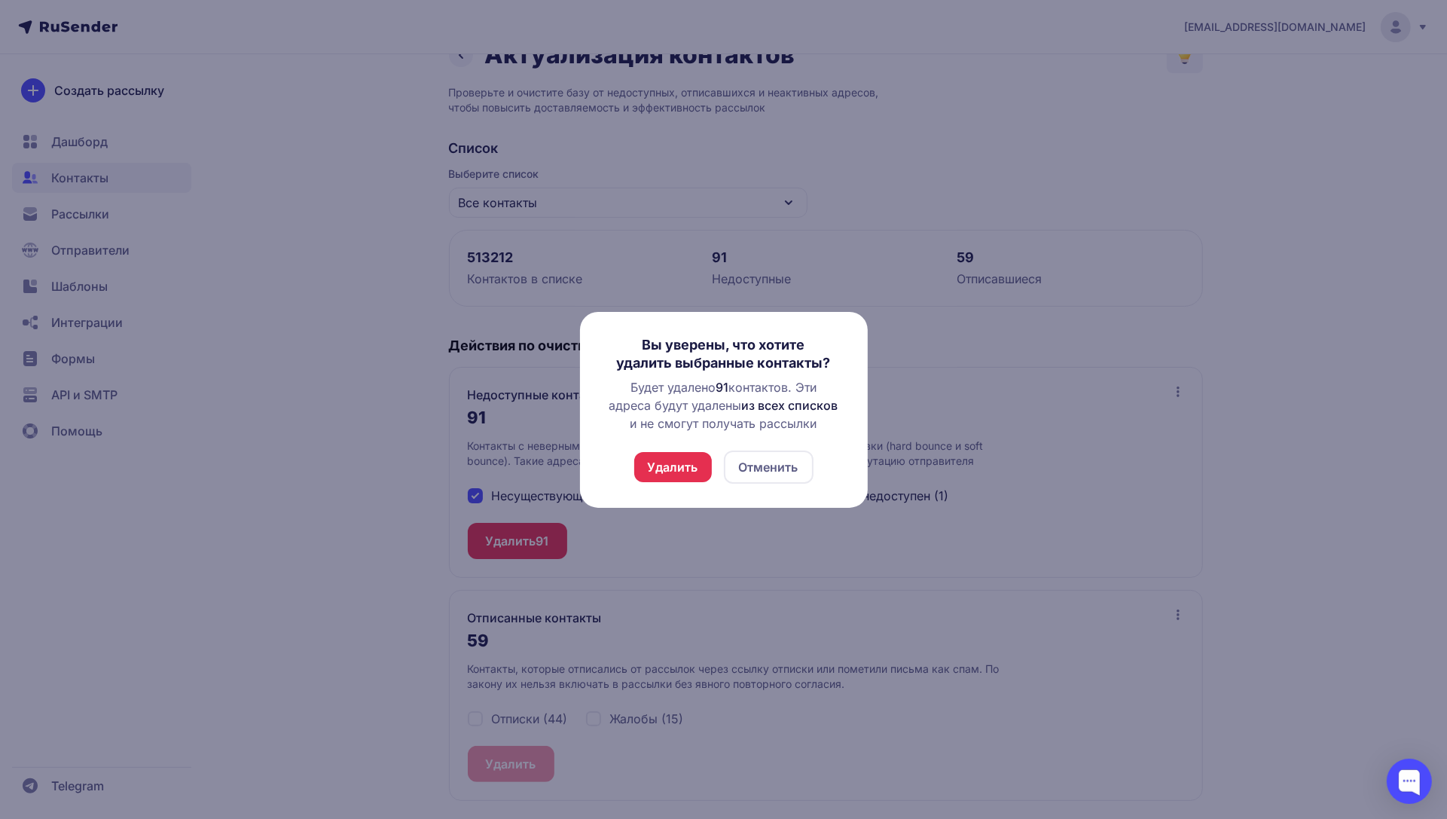
click at [650, 467] on button "Удалить" at bounding box center [673, 467] width 78 height 30
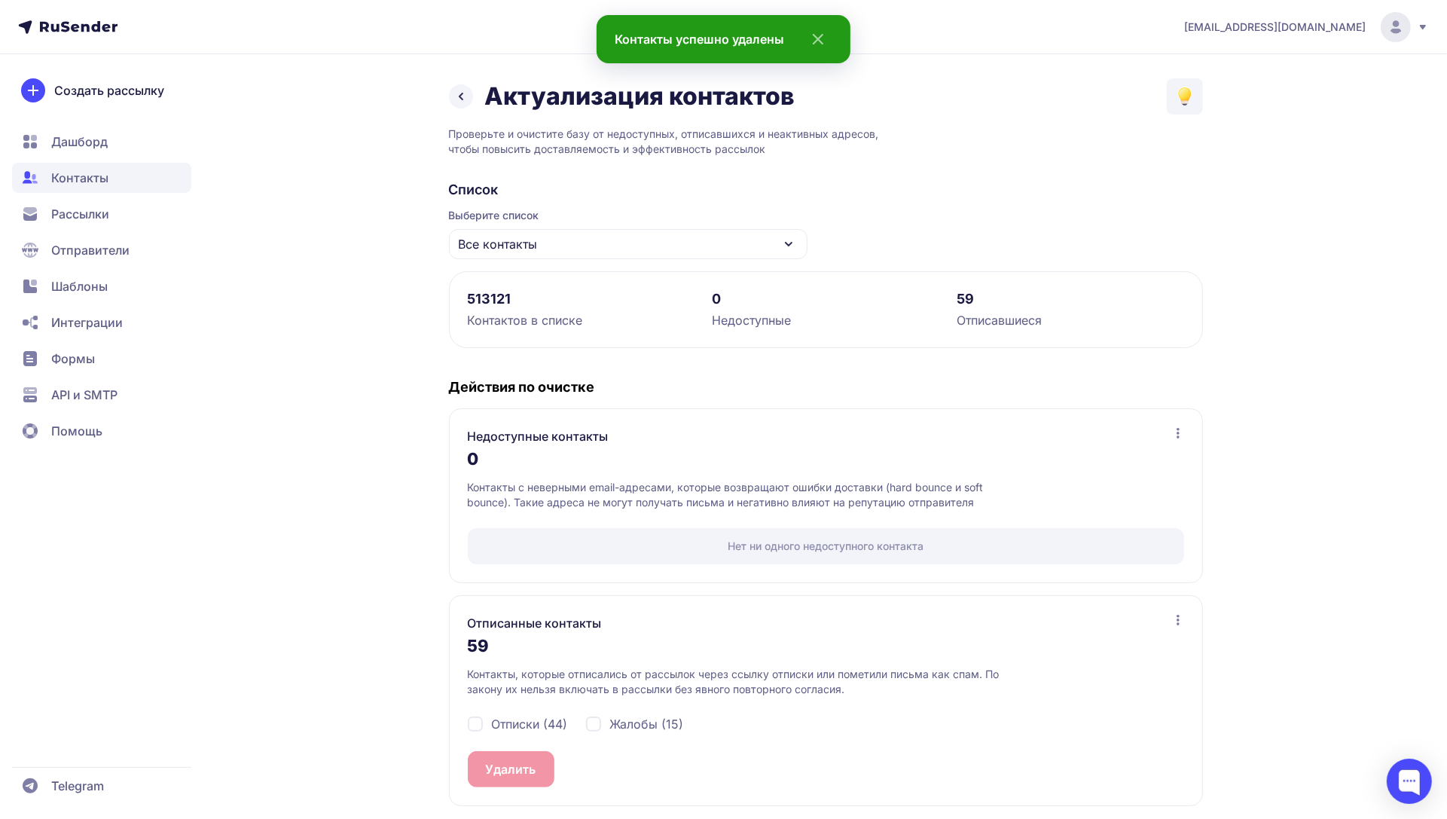
scroll to position [5, 0]
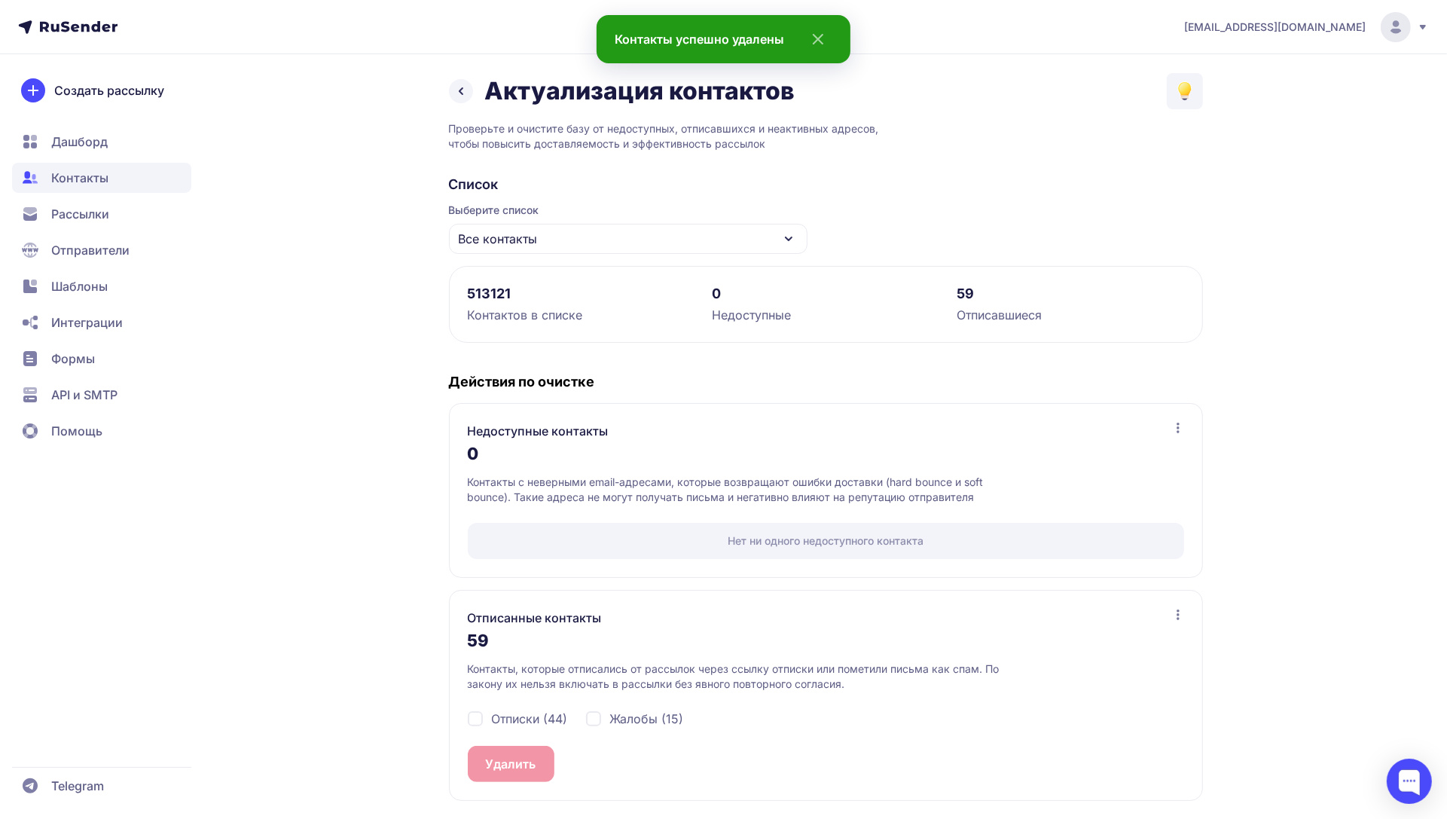
drag, startPoint x: 510, startPoint y: 720, endPoint x: 628, endPoint y: 720, distance: 117.5
click at [511, 720] on span "Отписки (44)" at bounding box center [530, 719] width 76 height 18
checkbox input "true"
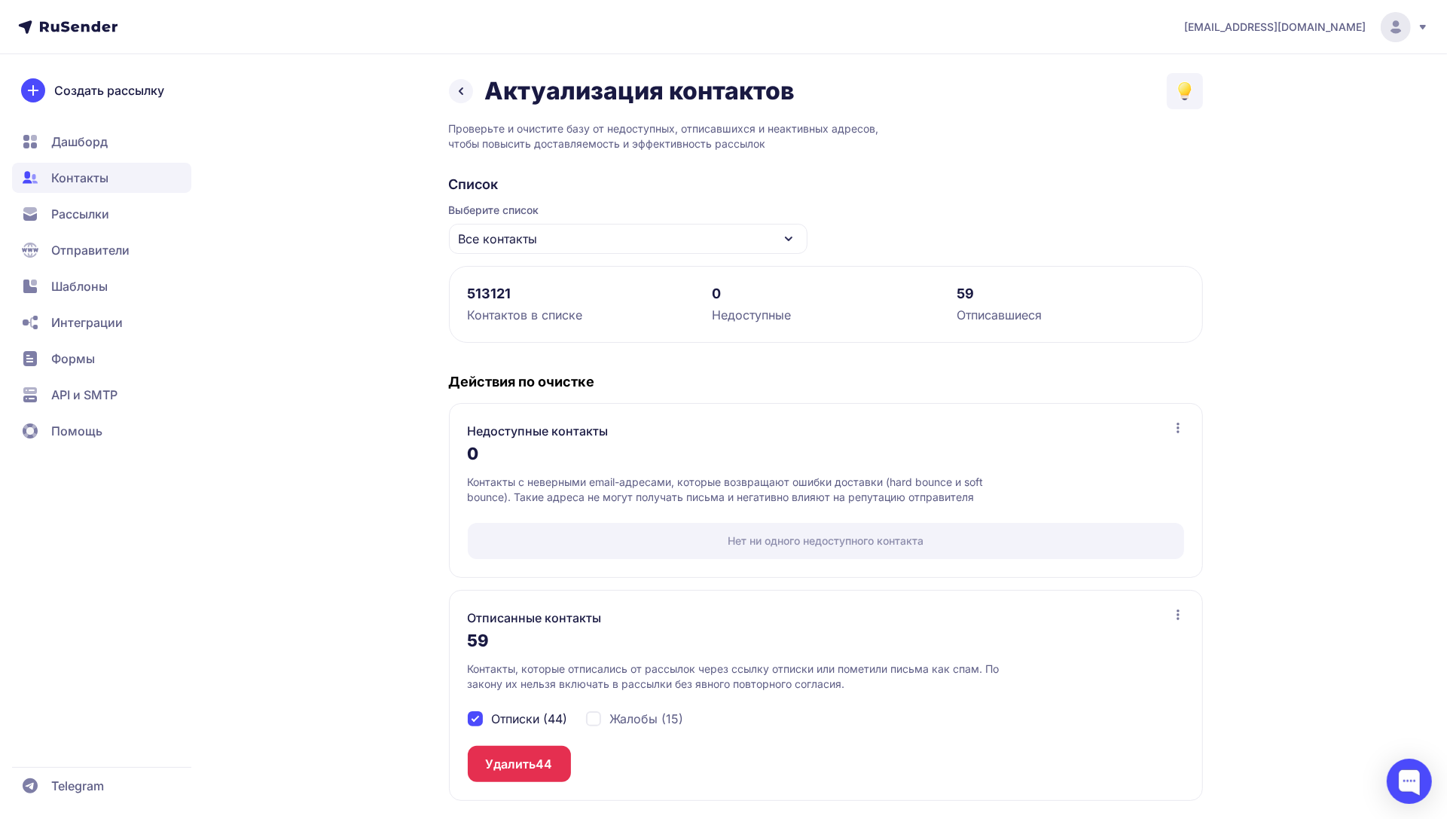
click at [631, 720] on span "Жалобы (15)" at bounding box center [647, 719] width 74 height 18
checkbox input "true"
click at [513, 769] on button "Удалить 59" at bounding box center [519, 764] width 102 height 36
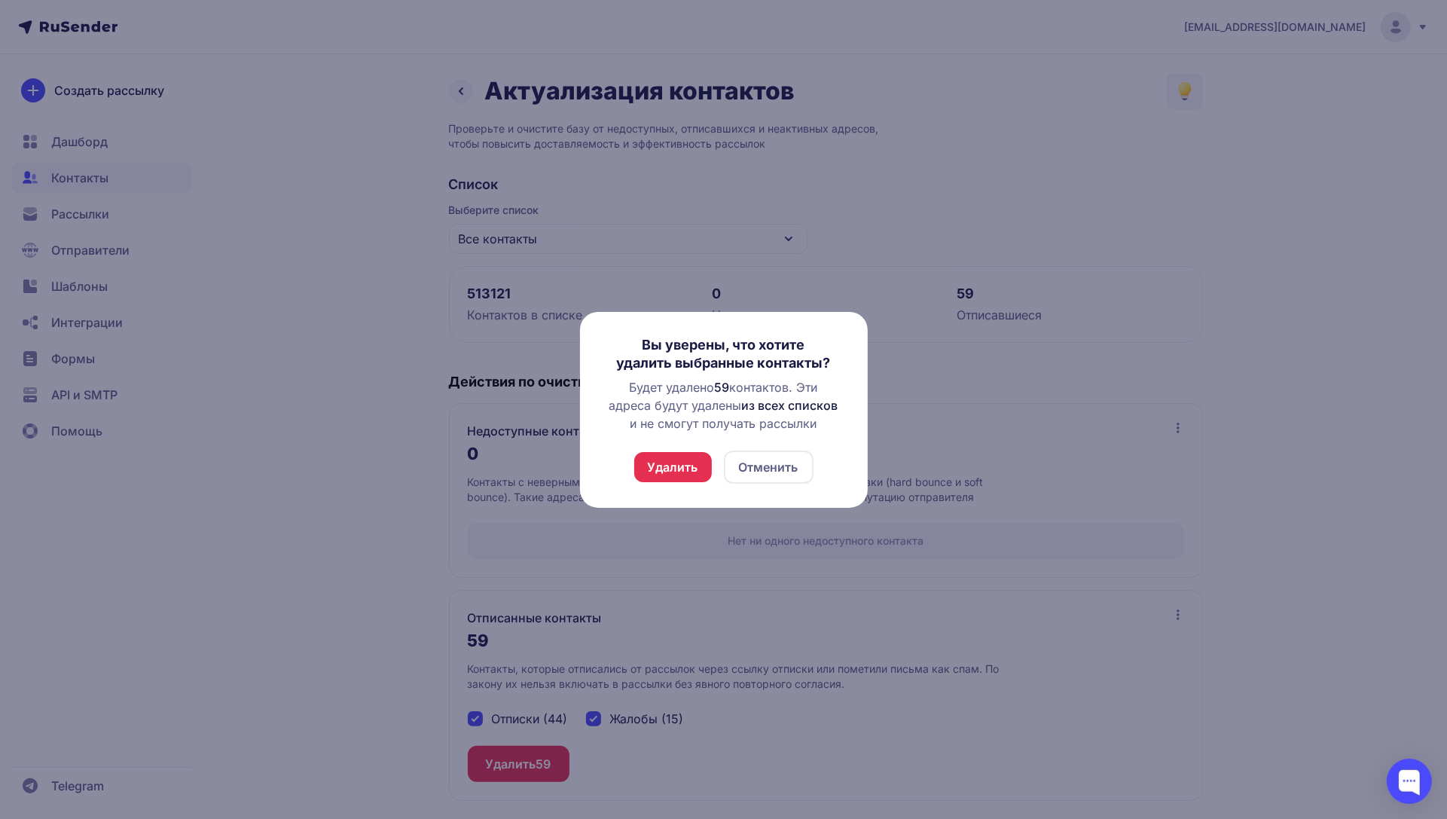
click at [668, 466] on button "Удалить" at bounding box center [673, 467] width 78 height 30
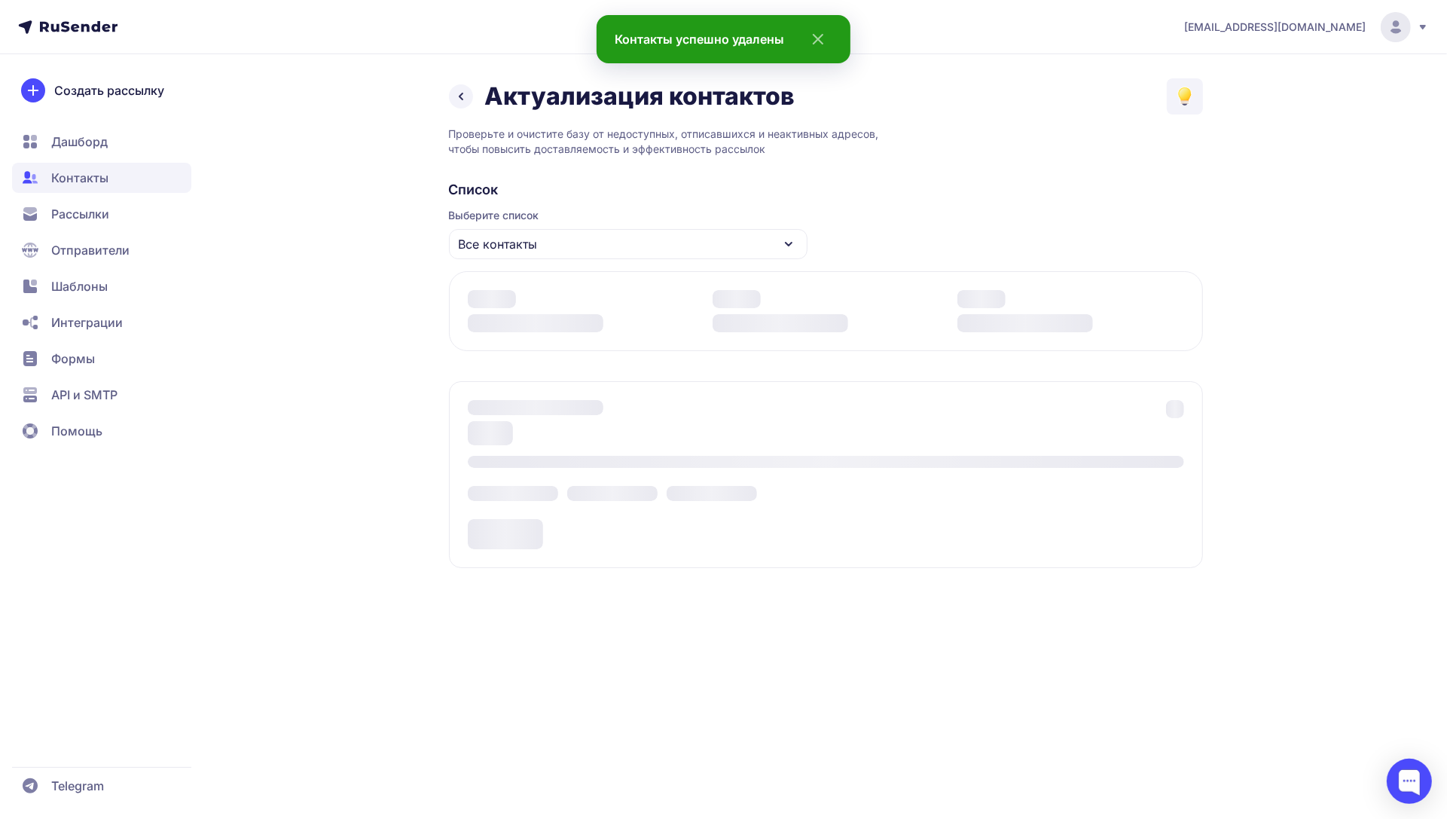
scroll to position [0, 0]
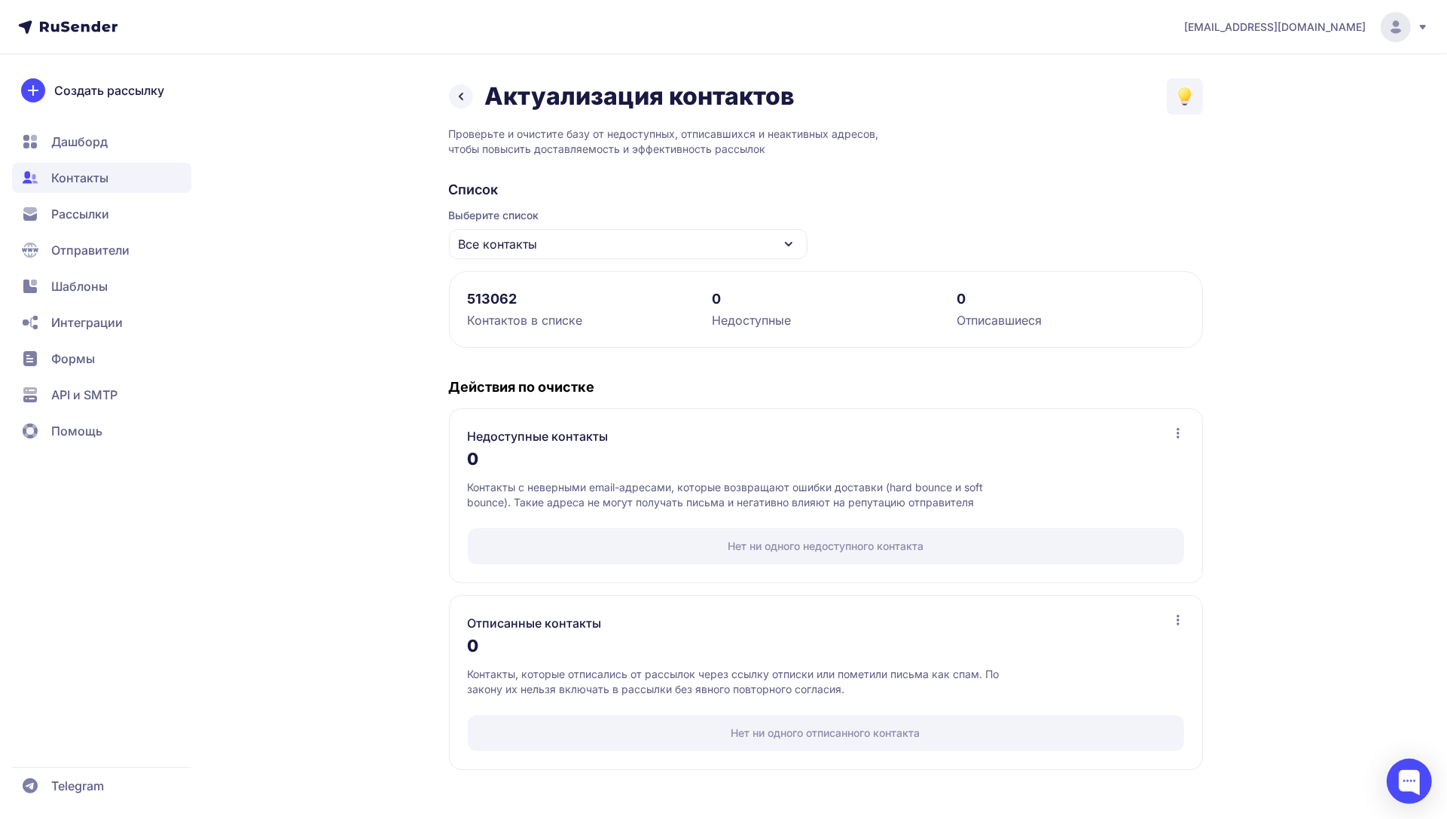
click at [584, 255] on div "Все контакты" at bounding box center [628, 244] width 359 height 30
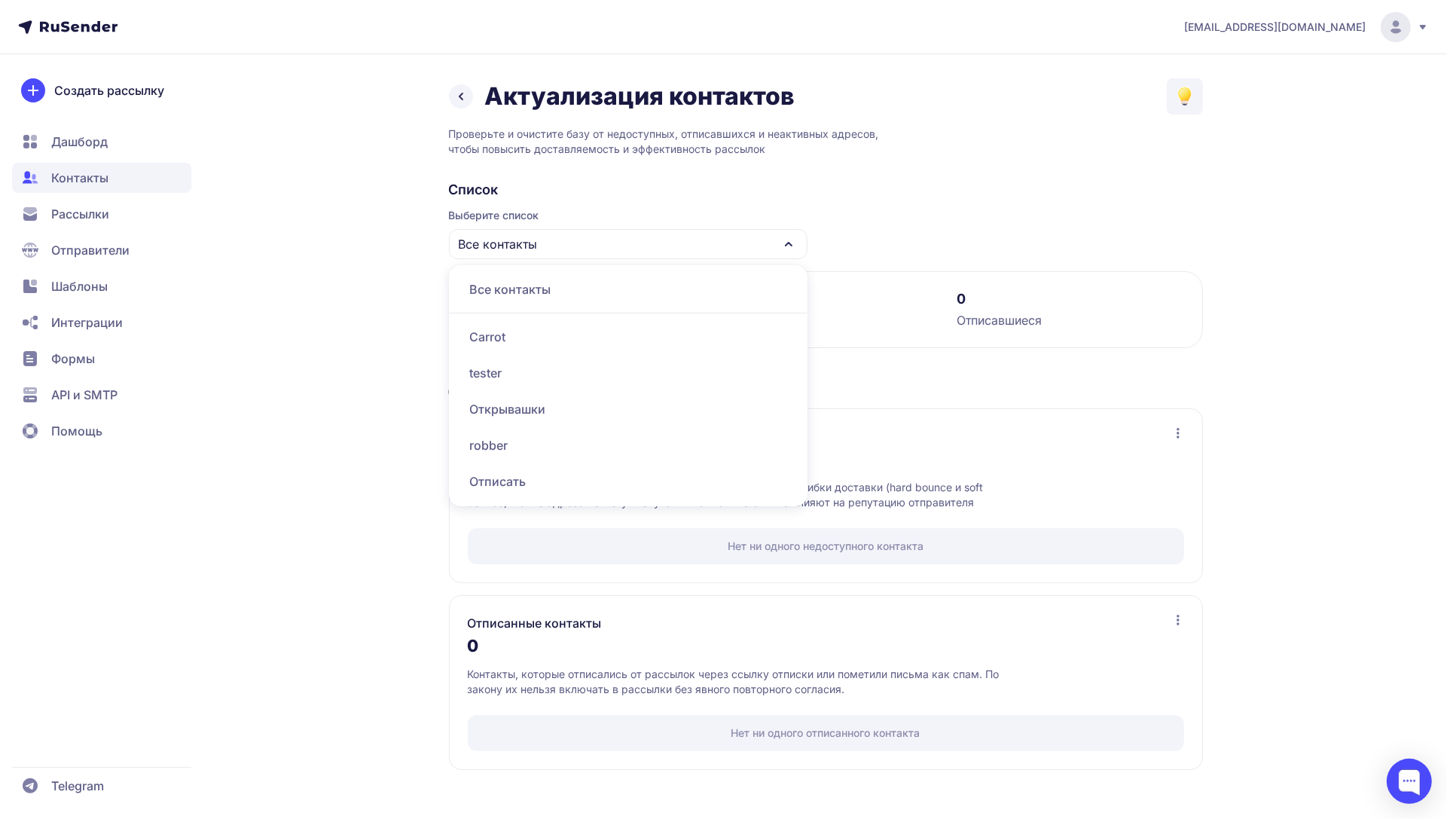
click at [537, 330] on div "Carrot" at bounding box center [628, 337] width 341 height 36
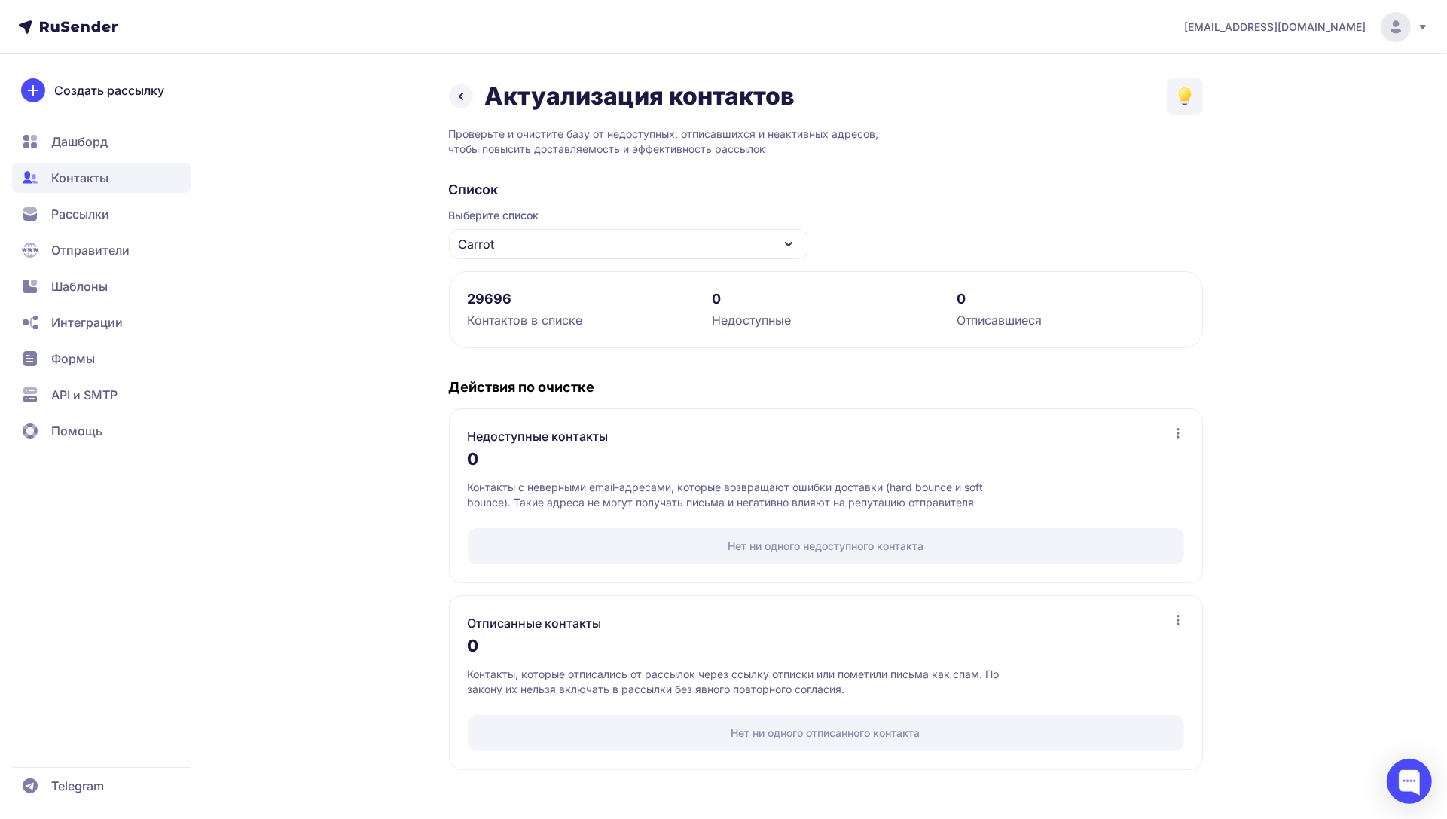
click at [605, 243] on div "Carrot" at bounding box center [628, 244] width 359 height 30
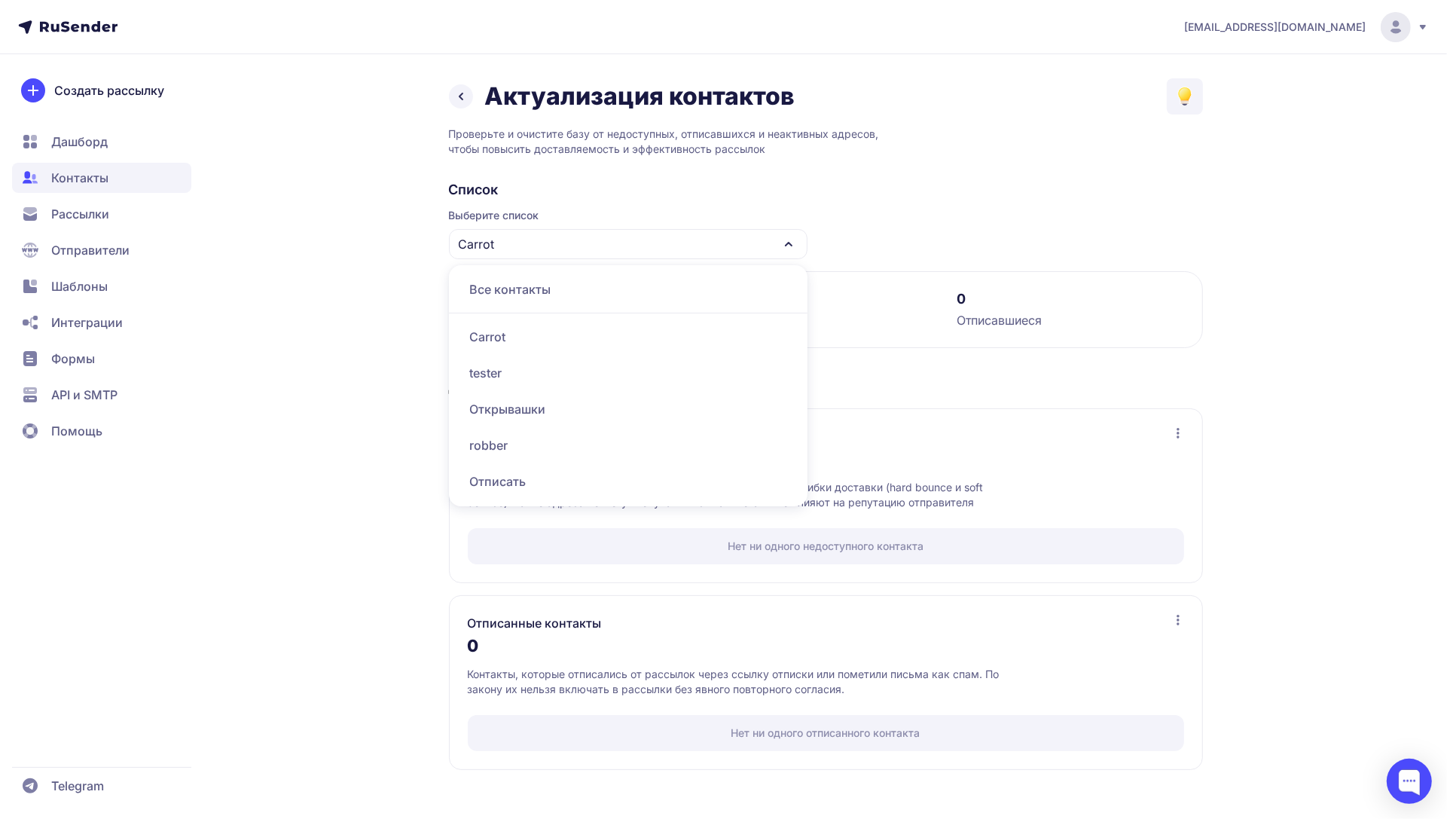
click at [546, 371] on div "tester" at bounding box center [628, 373] width 341 height 36
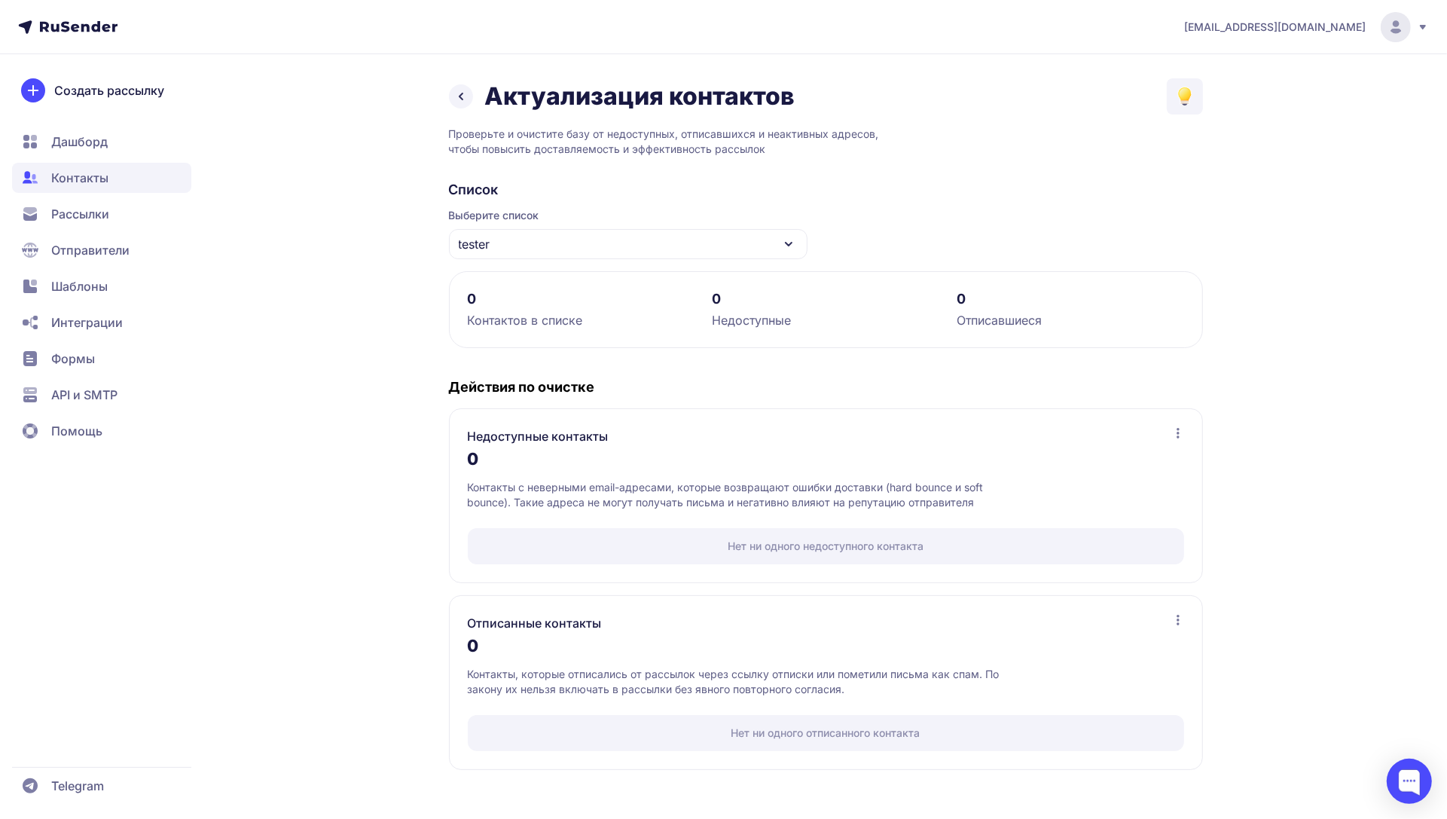
click at [597, 246] on div "tester" at bounding box center [628, 244] width 359 height 30
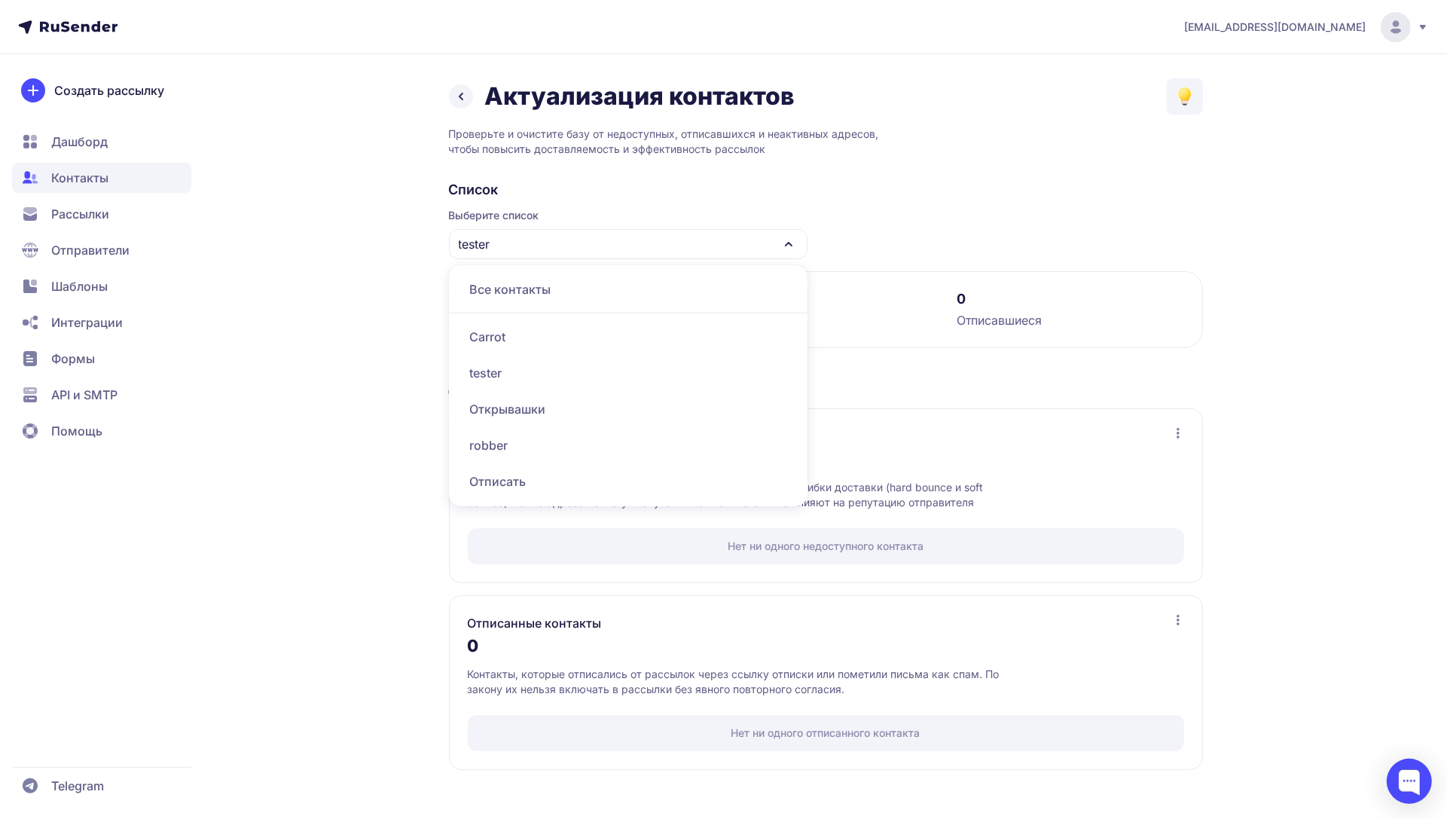
click at [515, 400] on div "Открывашки" at bounding box center [628, 409] width 341 height 36
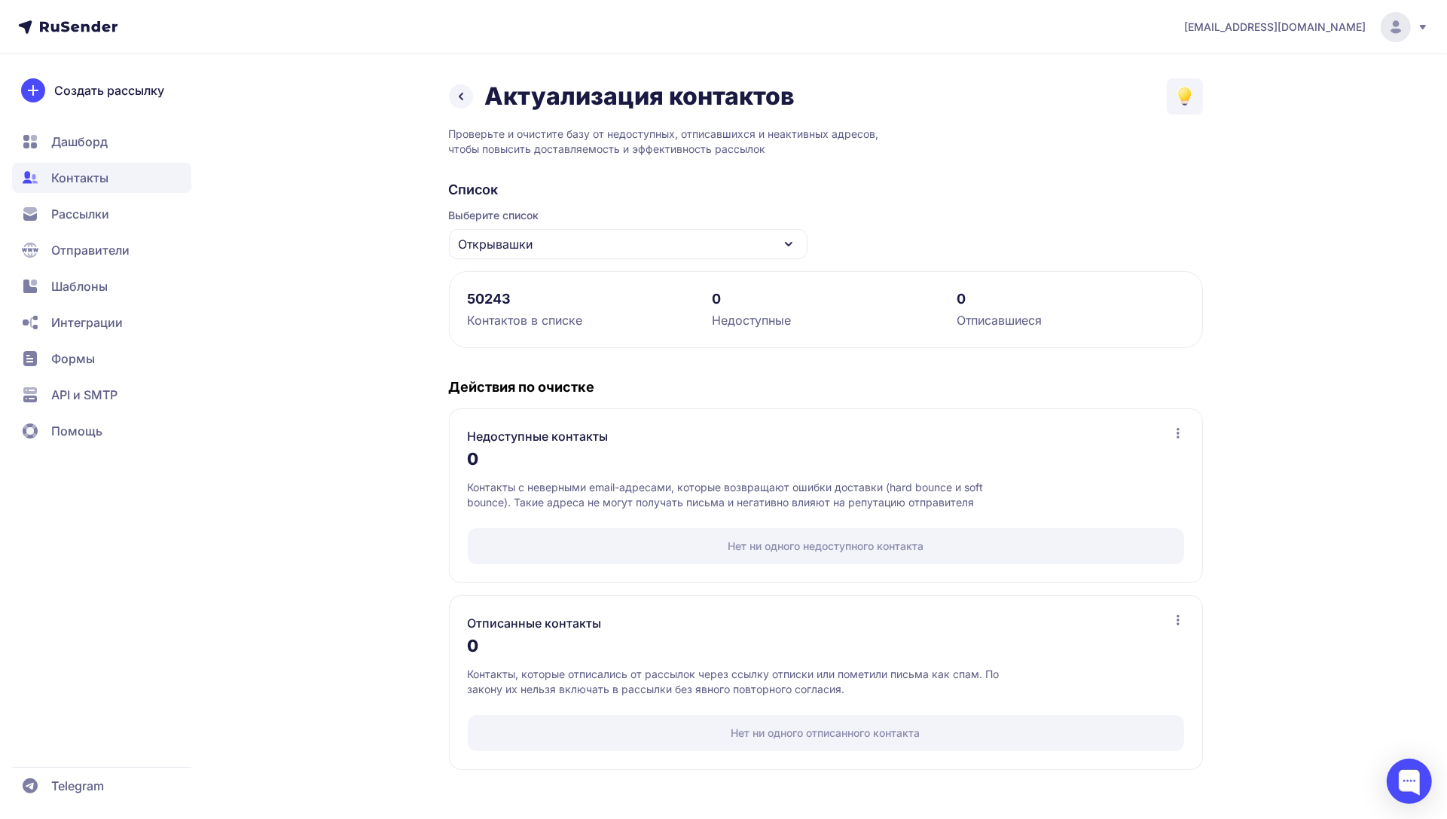
click at [571, 246] on div "Открывашки" at bounding box center [628, 244] width 359 height 30
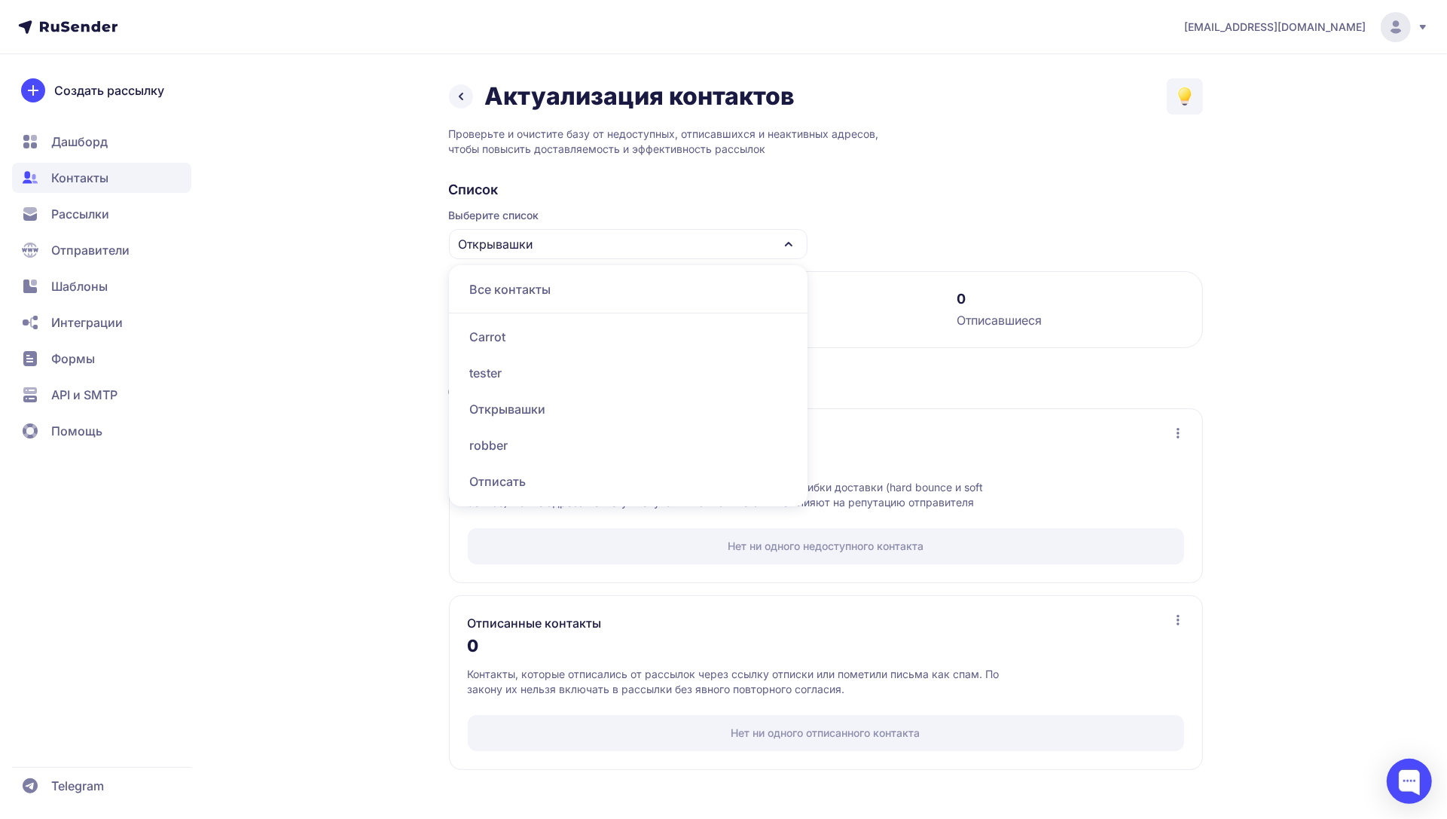
click at [495, 443] on div "robber" at bounding box center [628, 445] width 341 height 36
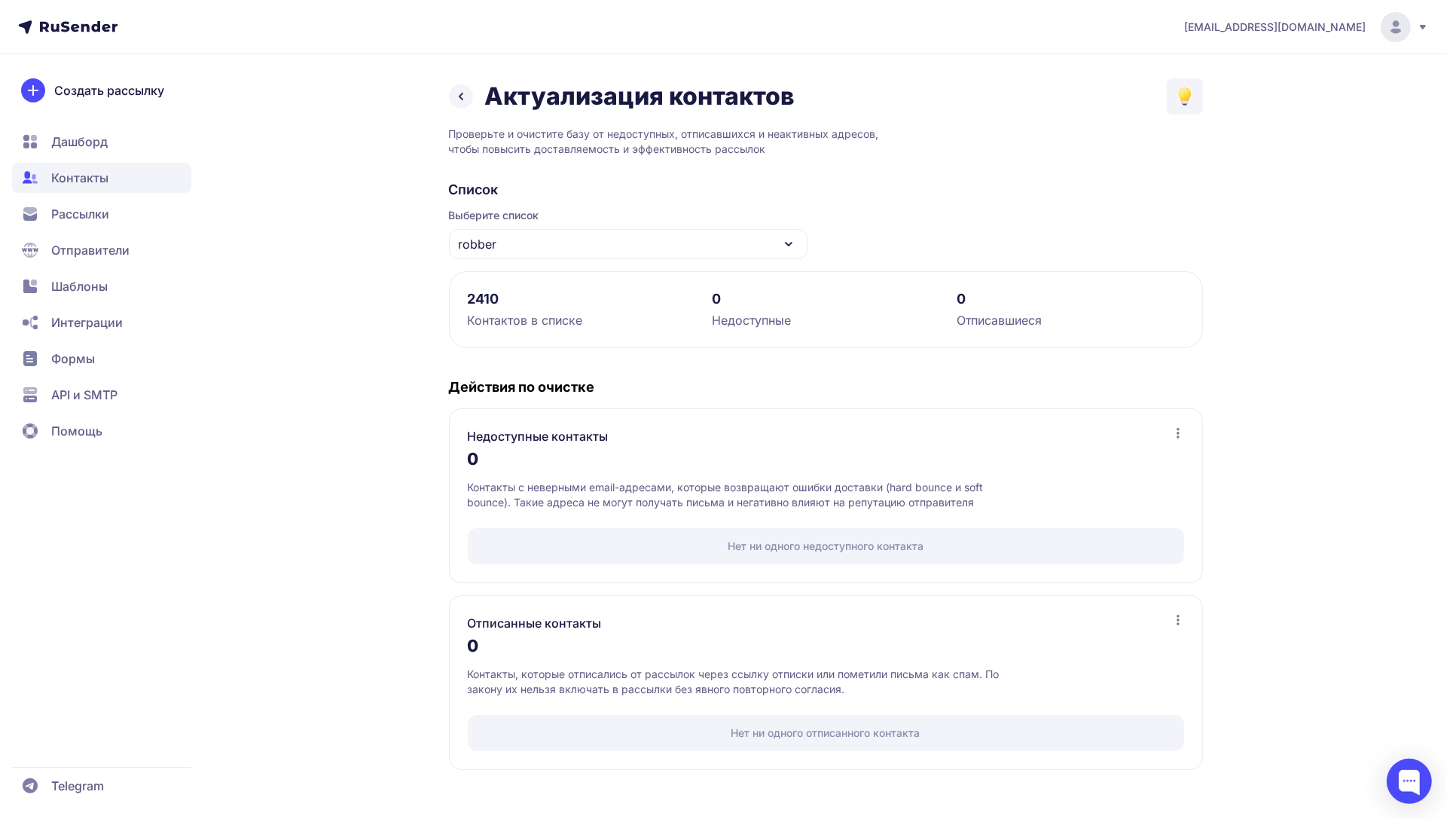
click at [466, 92] on icon at bounding box center [461, 96] width 18 height 18
